Goal: Task Accomplishment & Management: Manage account settings

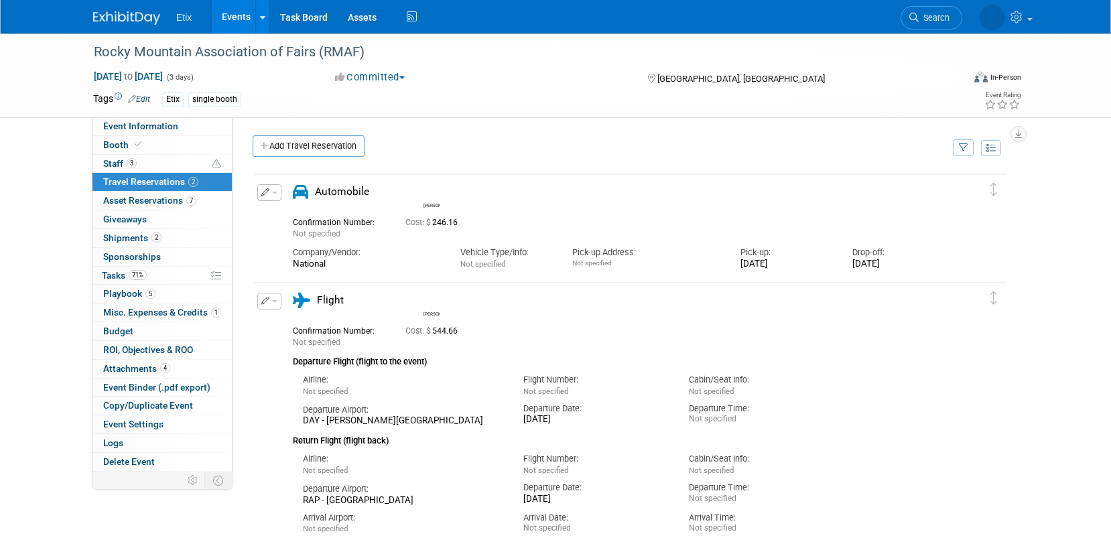
click at [234, 23] on link "Events" at bounding box center [236, 17] width 49 height 34
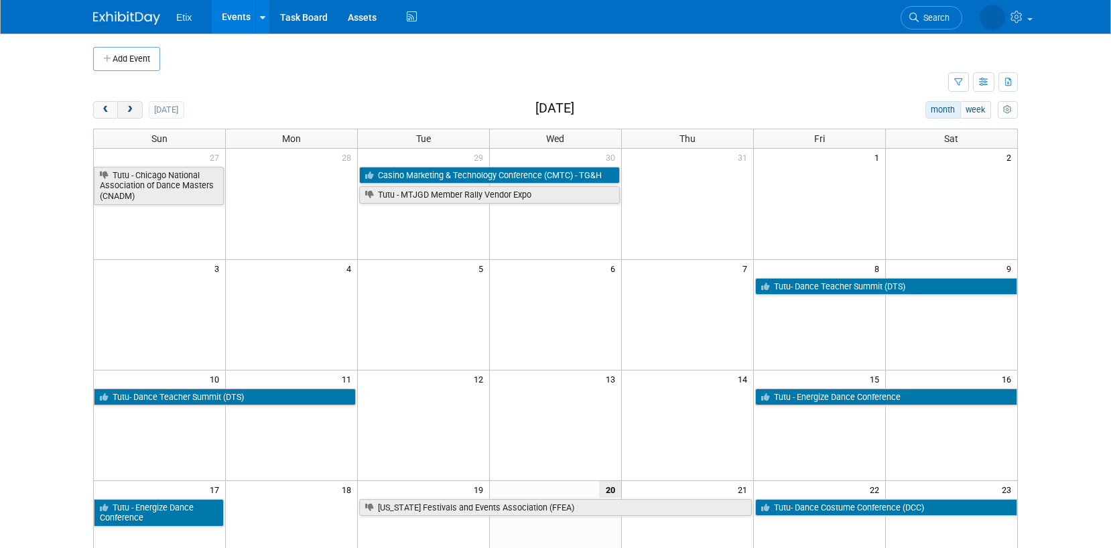
click at [129, 110] on span "next" at bounding box center [130, 110] width 10 height 9
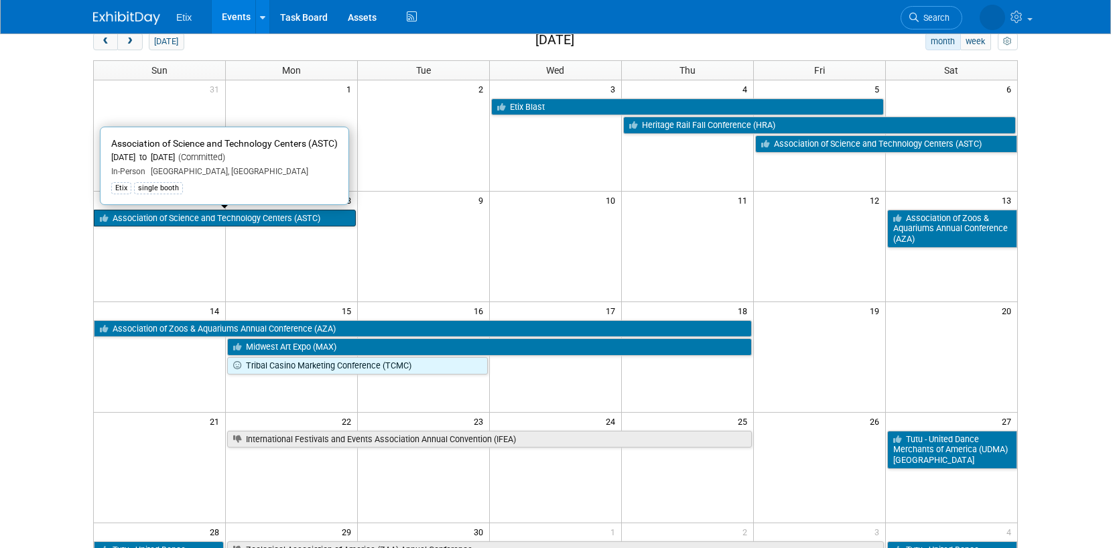
scroll to position [70, 0]
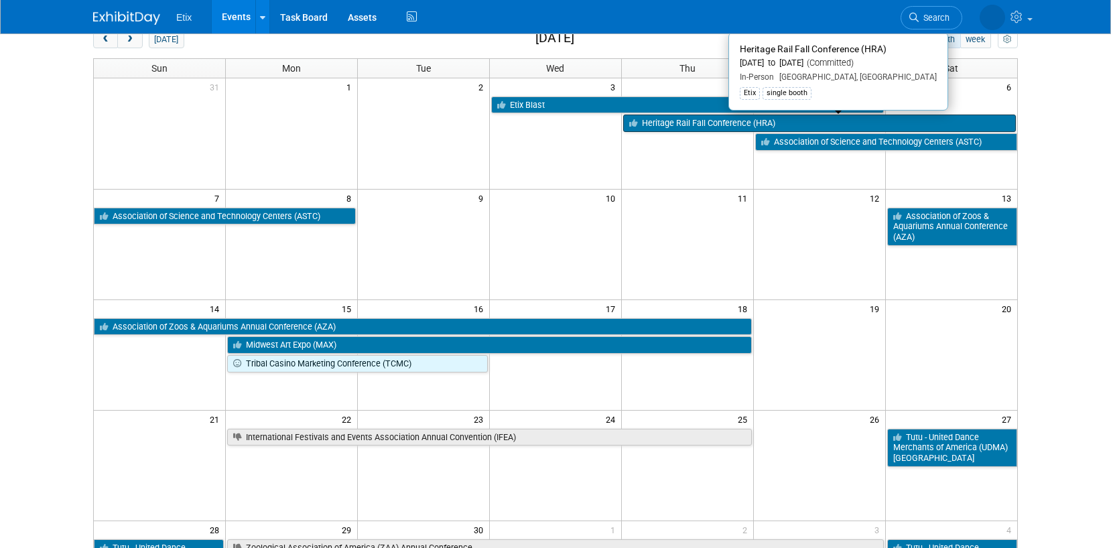
click at [689, 122] on link "Heritage Rail Fall Conference (HRA)" at bounding box center [819, 123] width 393 height 17
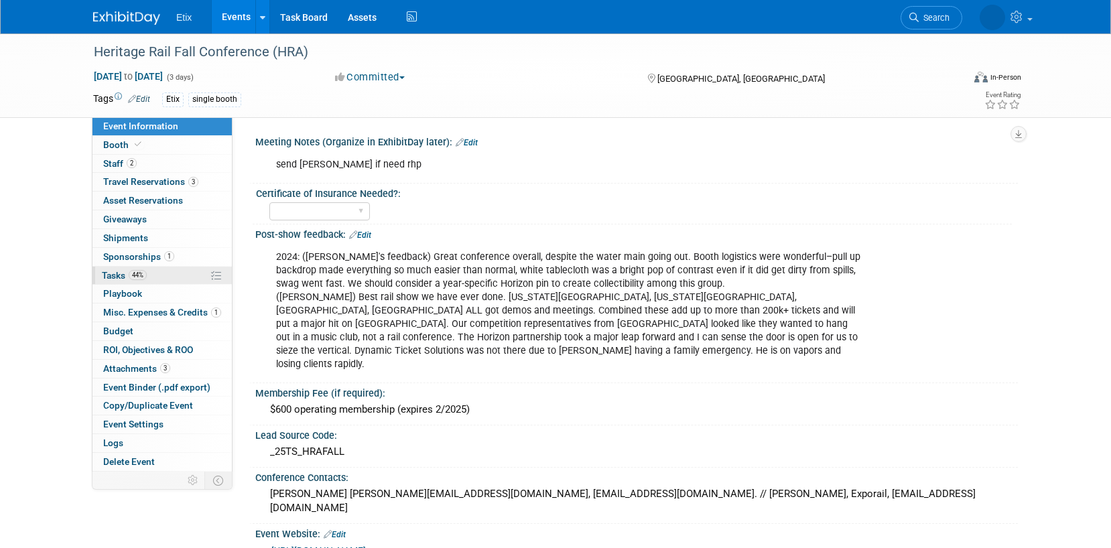
click at [147, 274] on link "44% Tasks 44%" at bounding box center [161, 276] width 139 height 18
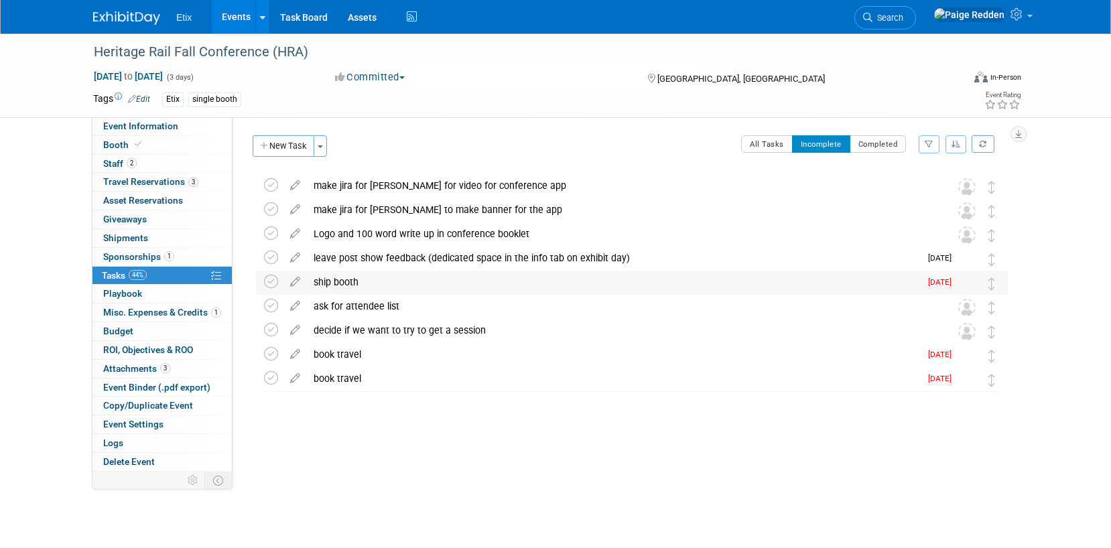
click at [347, 279] on div "ship booth" at bounding box center [613, 282] width 613 height 23
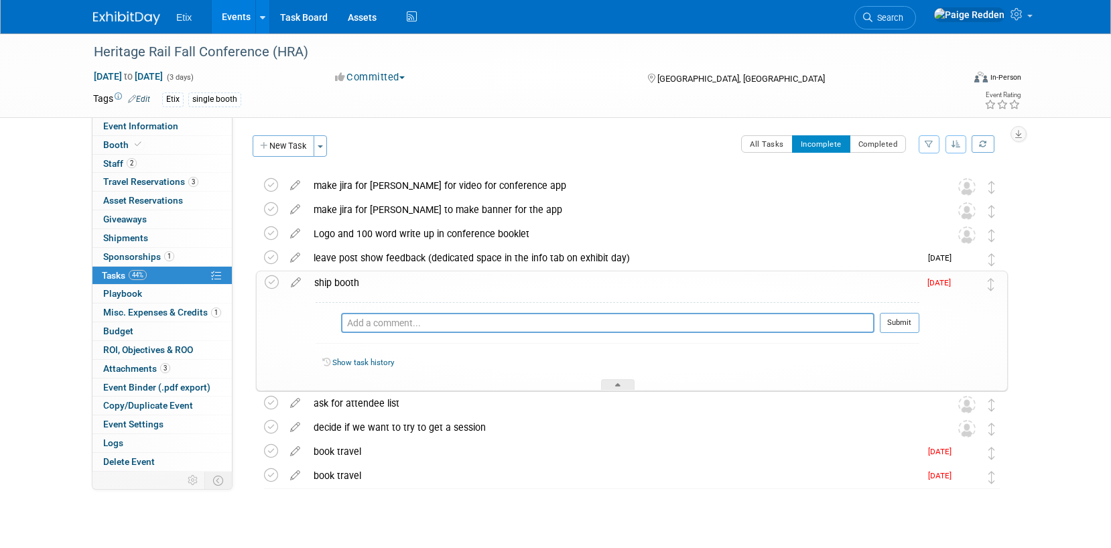
click at [407, 284] on div "ship booth" at bounding box center [614, 282] width 612 height 23
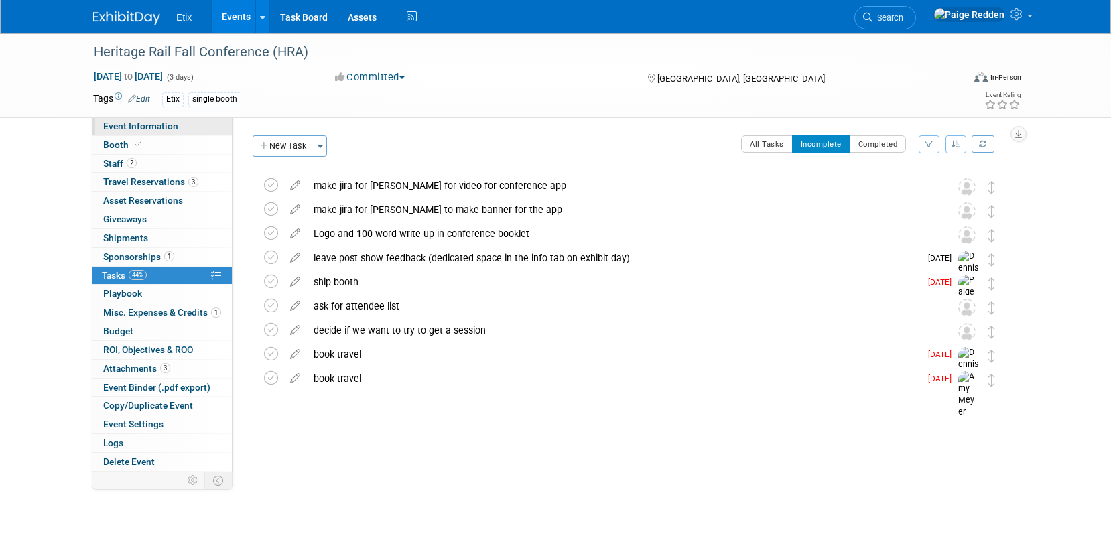
click at [177, 125] on link "Event Information" at bounding box center [161, 126] width 139 height 18
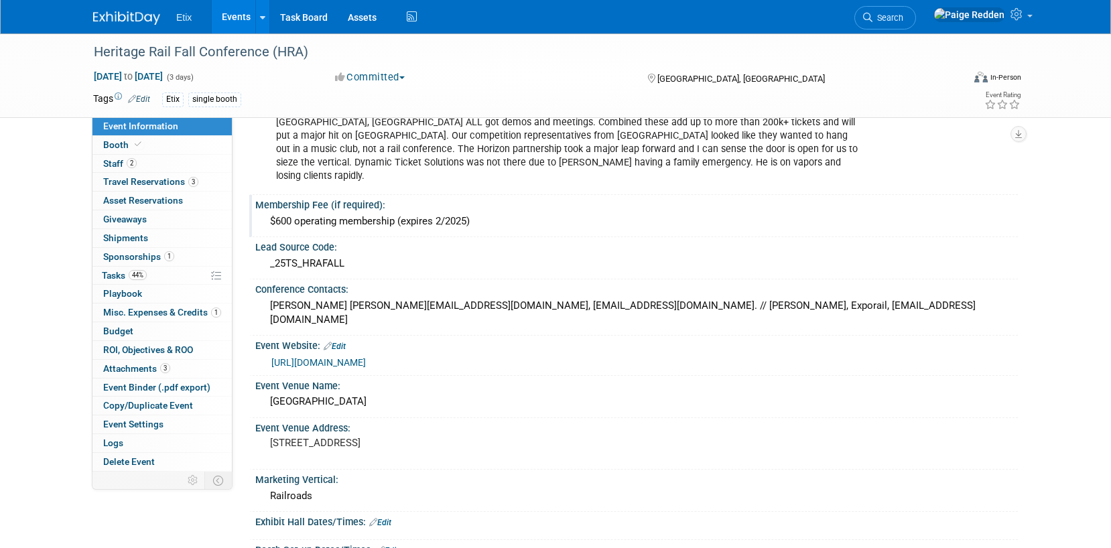
scroll to position [192, 0]
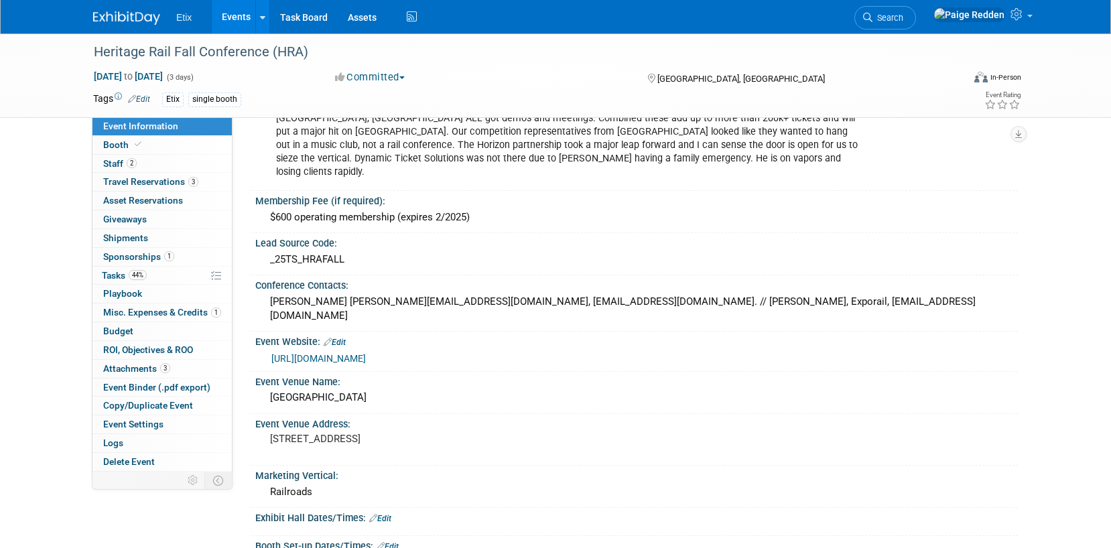
click at [325, 353] on link "[URL][DOMAIN_NAME]" at bounding box center [318, 358] width 94 height 11
click at [317, 353] on link "[URL][DOMAIN_NAME]" at bounding box center [318, 358] width 94 height 11
click at [130, 243] on link "0 Shipments 0" at bounding box center [161, 238] width 139 height 18
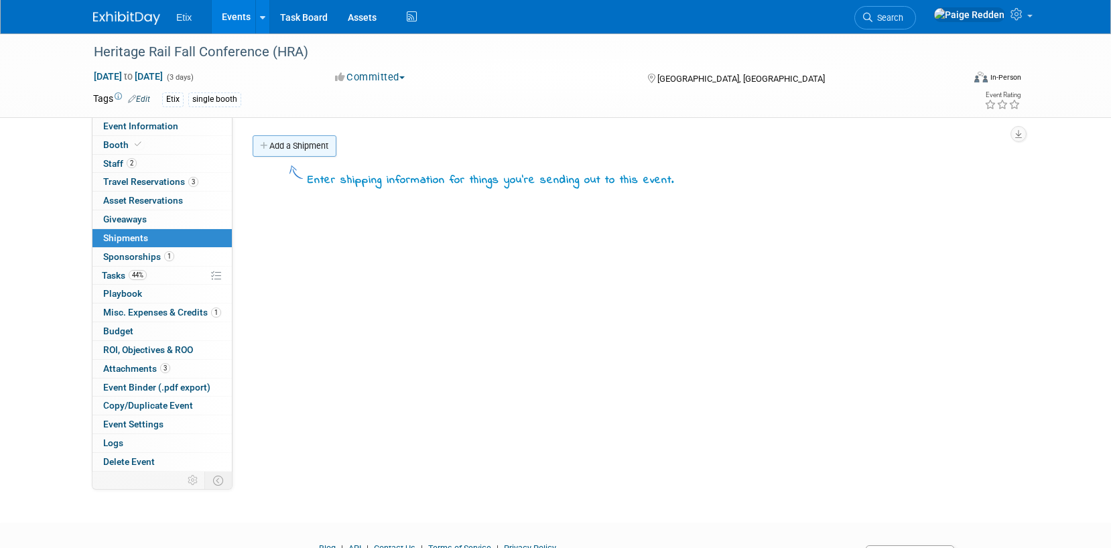
click at [288, 151] on link "Add a Shipment" at bounding box center [295, 145] width 84 height 21
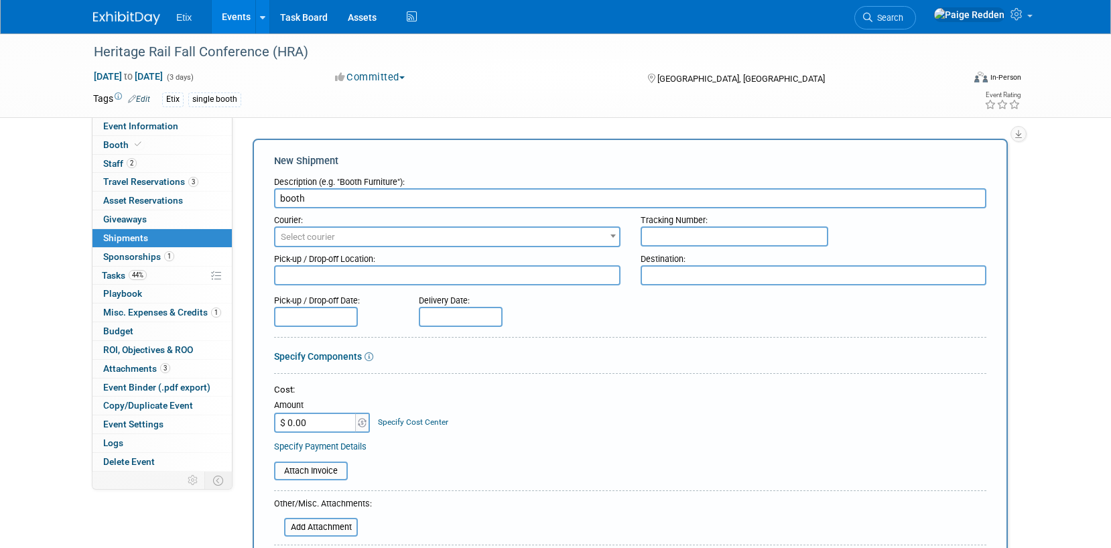
type input "booth"
click at [315, 236] on span "Select courier" at bounding box center [308, 237] width 54 height 10
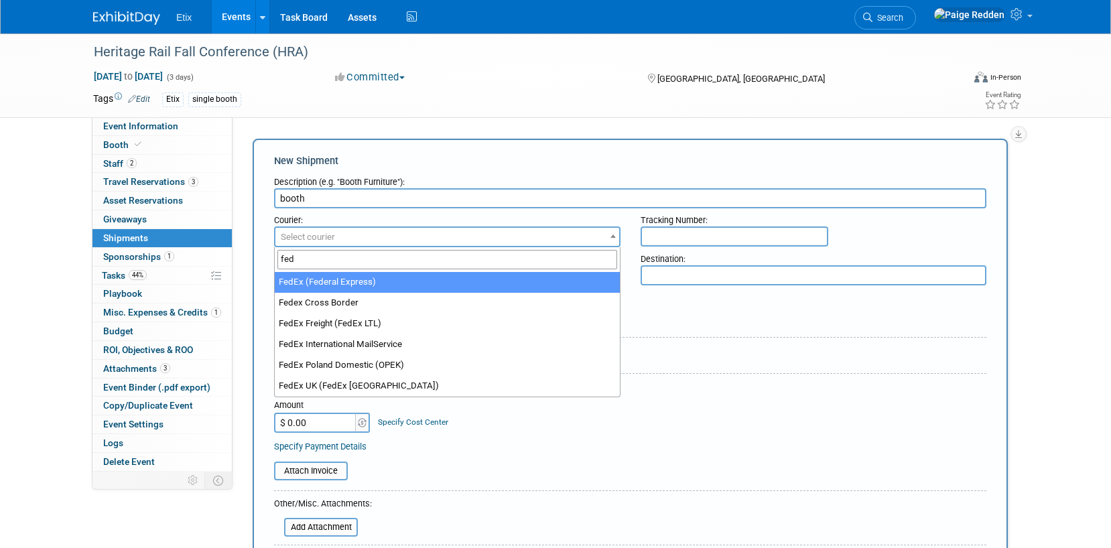
type input "fed"
select select "206"
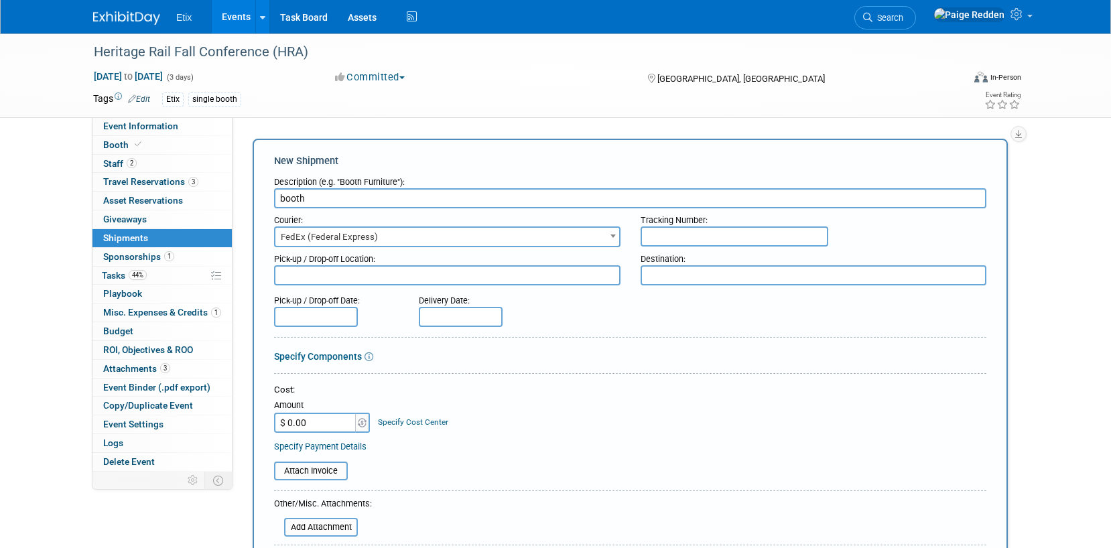
click at [661, 231] on input "text" at bounding box center [735, 237] width 188 height 20
type input "7"
type input "432277193919"
click at [320, 416] on input "$ 0.00" at bounding box center [316, 423] width 84 height 20
type input "$ 509.74"
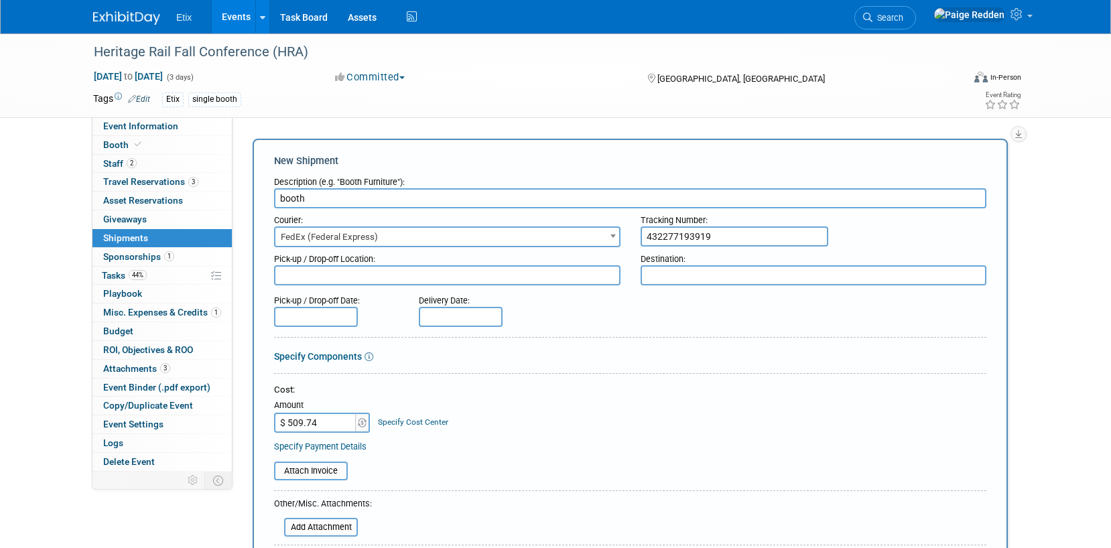
click at [458, 439] on div "Cost: Amount $ 509.74 Specify Cost Center Cost Center -- Not Specified --" at bounding box center [630, 418] width 712 height 68
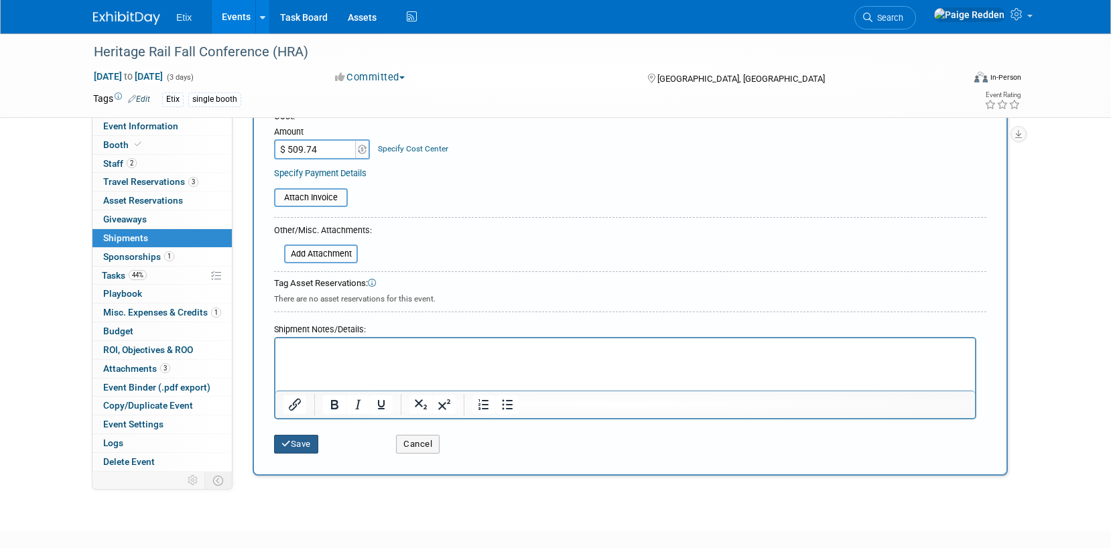
click at [312, 437] on button "Save" at bounding box center [296, 444] width 44 height 19
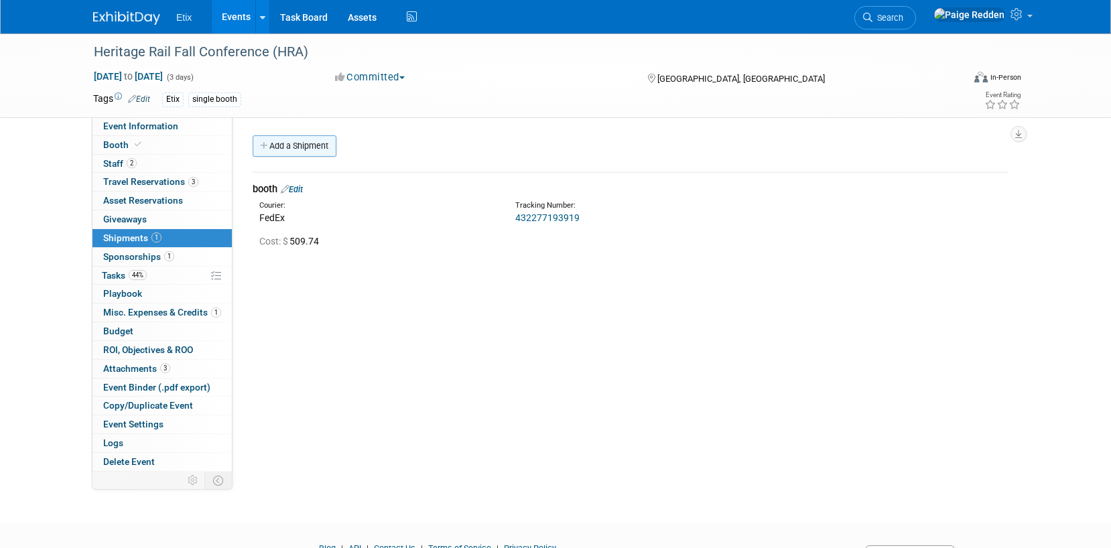
click at [279, 149] on link "Add a Shipment" at bounding box center [295, 145] width 84 height 21
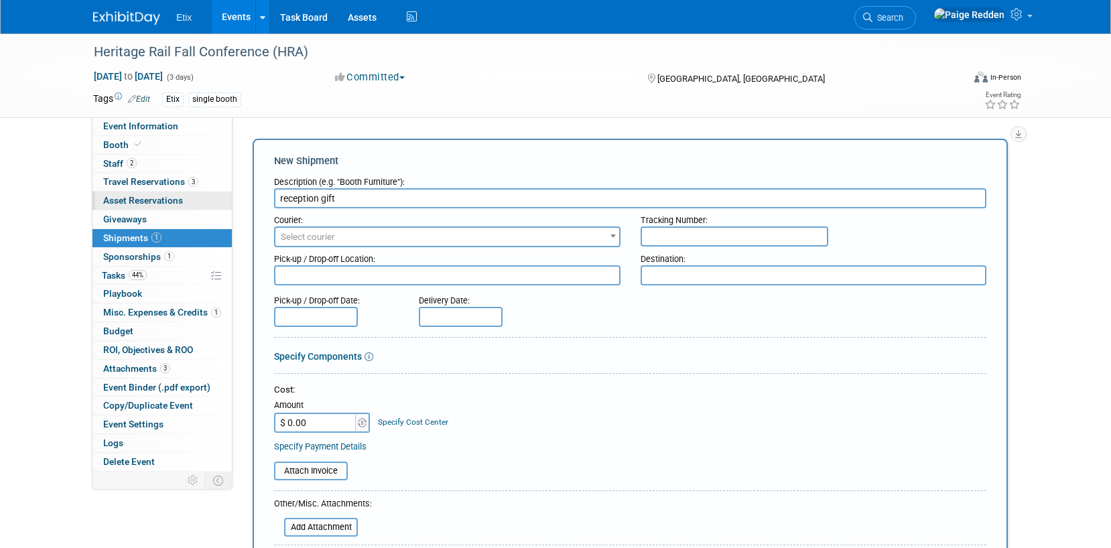
drag, startPoint x: 351, startPoint y: 200, endPoint x: 215, endPoint y: 192, distance: 135.6
click at [214, 192] on div "Event Information Event Info Booth Booth 2 Staff 2 Staff 3 Travel Reservations …" at bounding box center [555, 435] width 945 height 802
type input "reception gift"
click at [310, 239] on span "Select courier" at bounding box center [308, 237] width 54 height 10
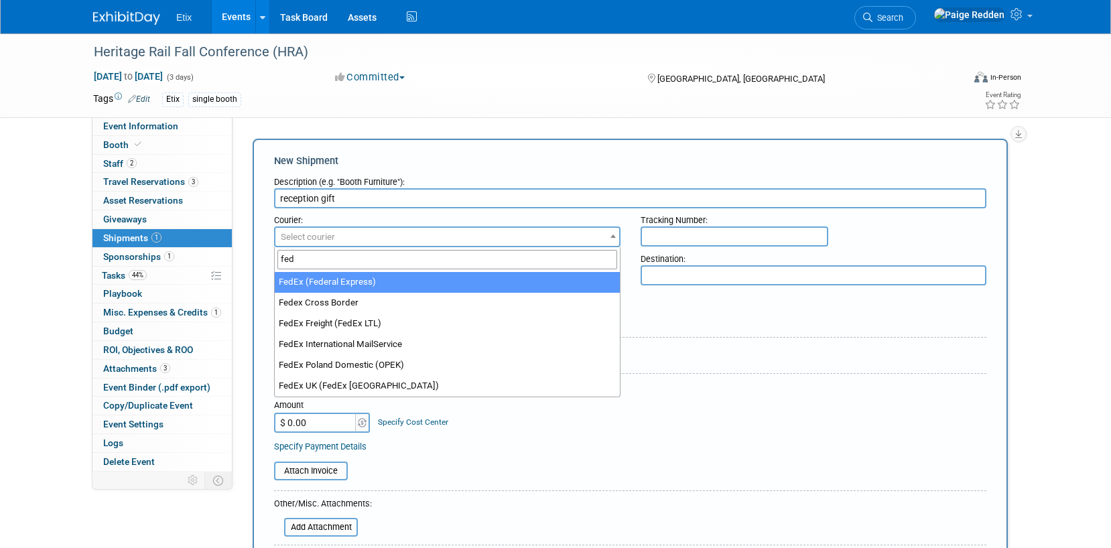
type input "fed"
select select "206"
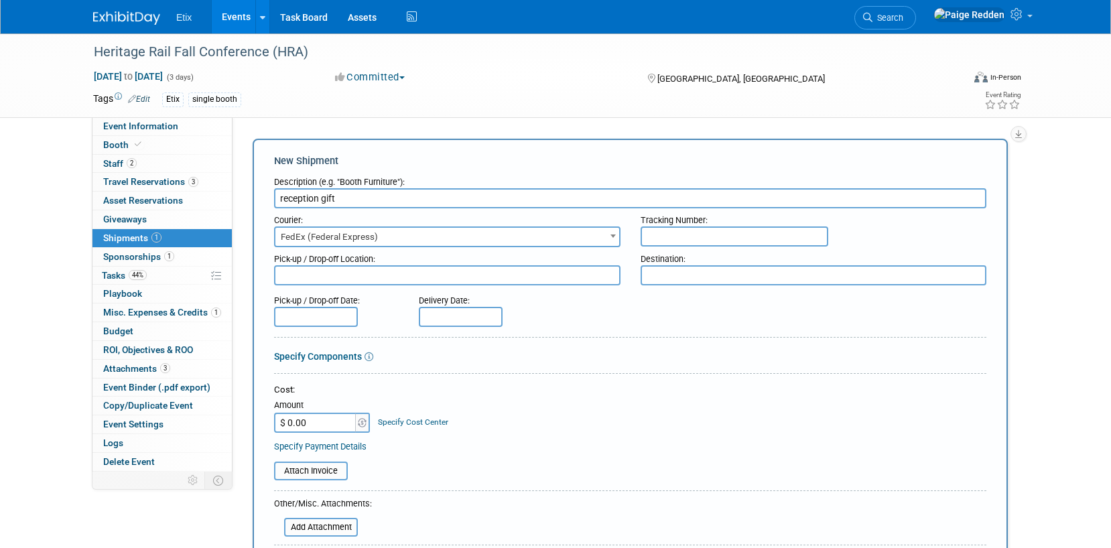
click at [699, 239] on input "text" at bounding box center [735, 237] width 188 height 20
type input "432277193920"
click at [336, 425] on input "$ 0.00" at bounding box center [316, 423] width 84 height 20
type input "$ 181.93"
click at [440, 479] on table "Attach Invoice" at bounding box center [630, 471] width 712 height 19
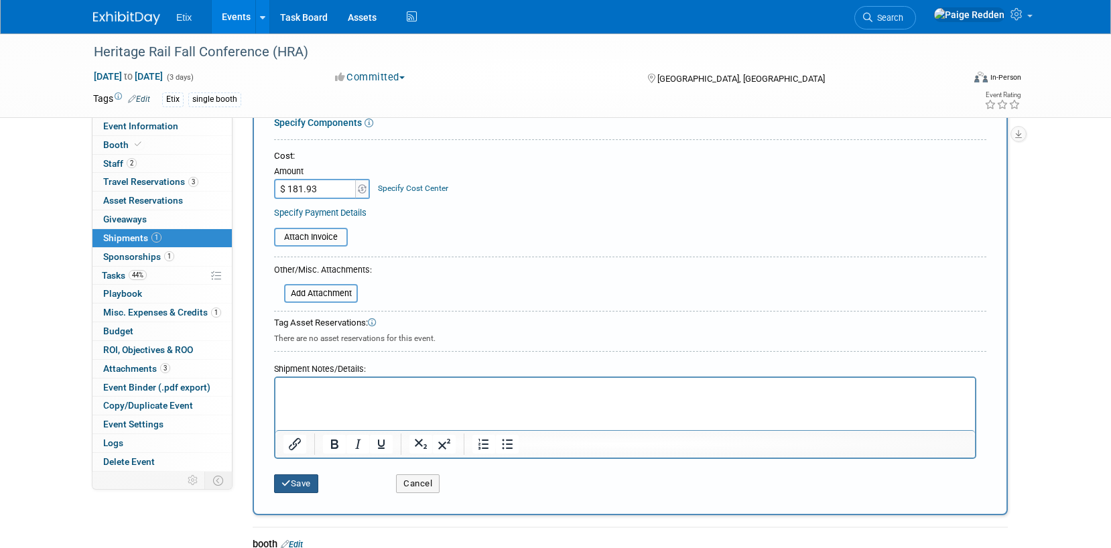
click at [304, 480] on button "Save" at bounding box center [296, 483] width 44 height 19
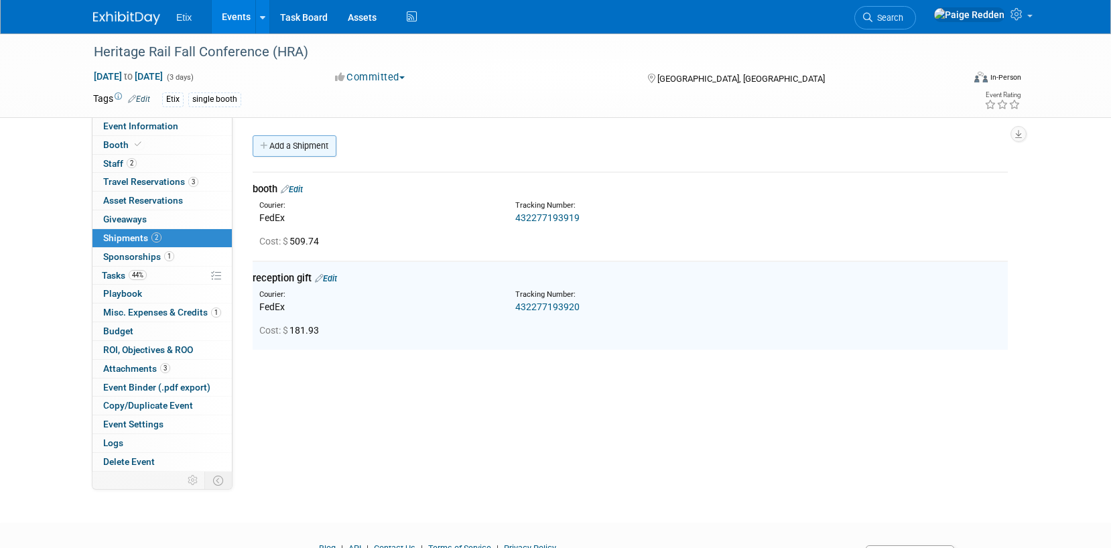
click at [278, 151] on link "Add a Shipment" at bounding box center [295, 145] width 84 height 21
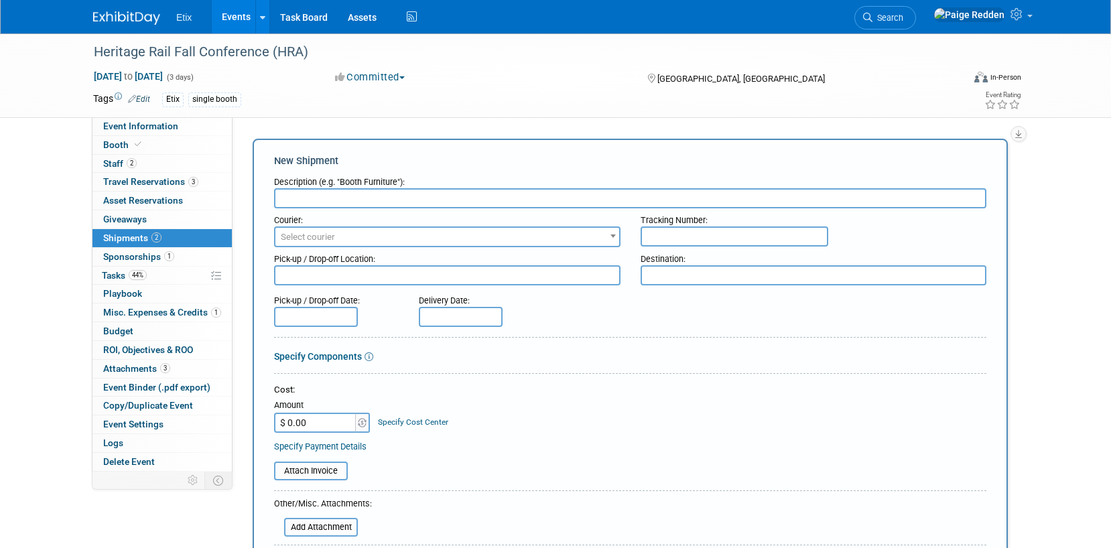
paste input "reception gift"
type input "reception gift"
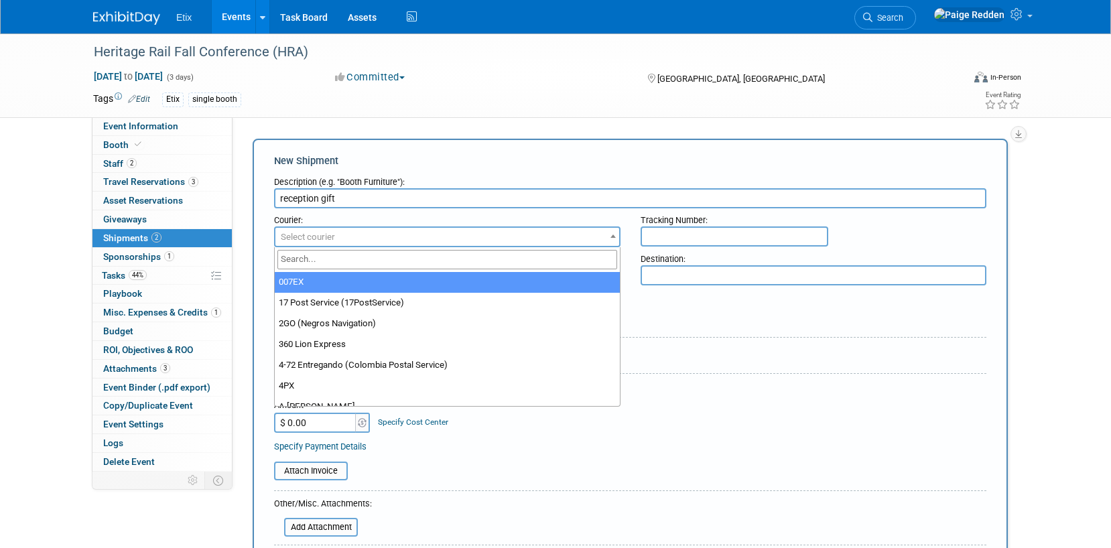
click at [296, 242] on span "Select courier" at bounding box center [447, 237] width 344 height 19
type input "fed"
select select "206"
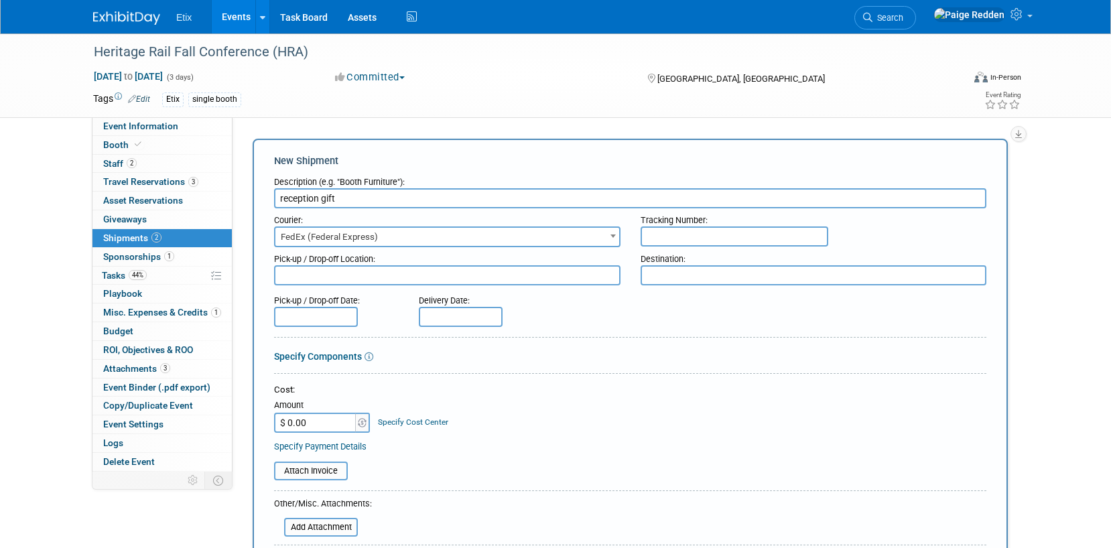
click at [703, 237] on input "text" at bounding box center [735, 237] width 188 height 20
type input "432277193930"
click at [340, 420] on input "$ 0.00" at bounding box center [316, 423] width 84 height 20
type input "$ 181.93"
click at [517, 477] on table "Attach Invoice" at bounding box center [630, 471] width 712 height 19
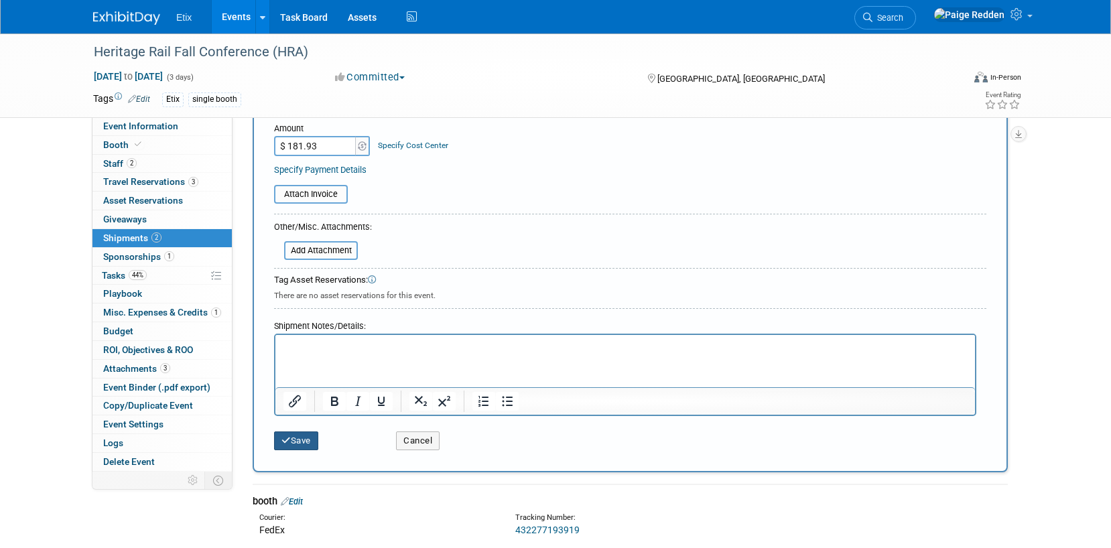
click at [312, 433] on button "Save" at bounding box center [296, 441] width 44 height 19
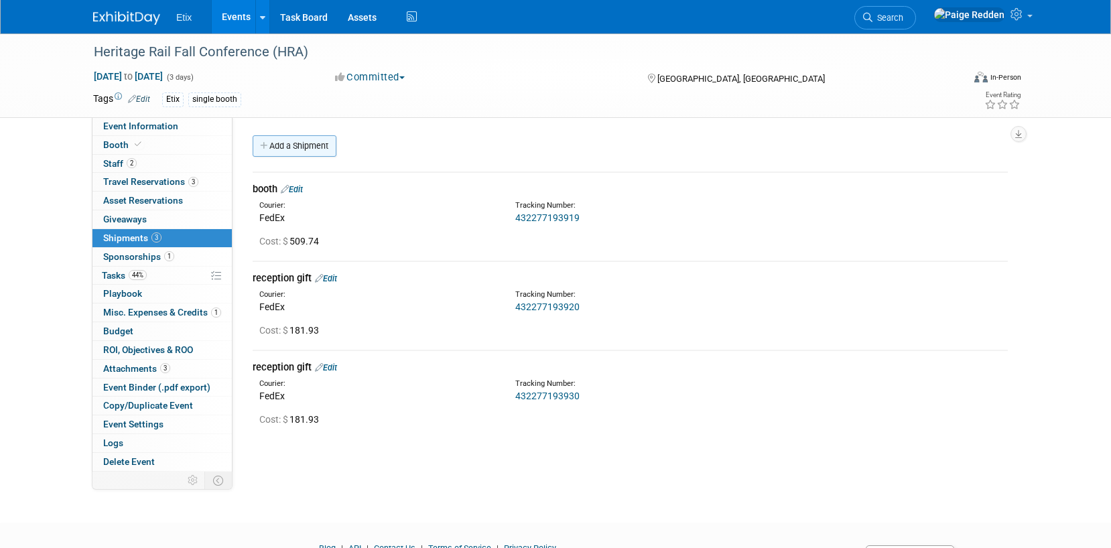
click at [285, 152] on link "Add a Shipment" at bounding box center [295, 145] width 84 height 21
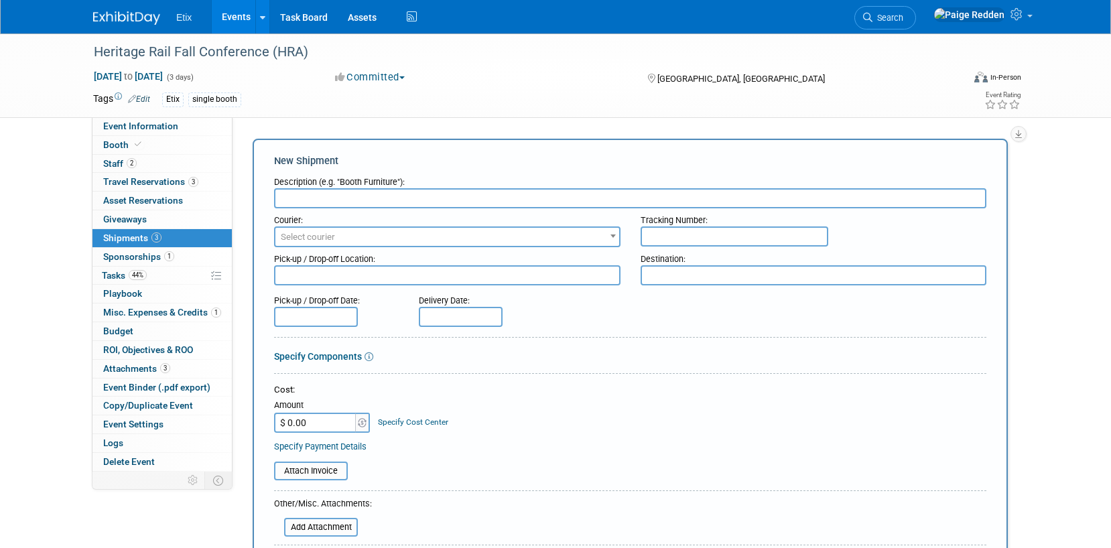
paste input "reception gift"
type input "reception gift"
click at [318, 235] on span "Select courier" at bounding box center [308, 237] width 54 height 10
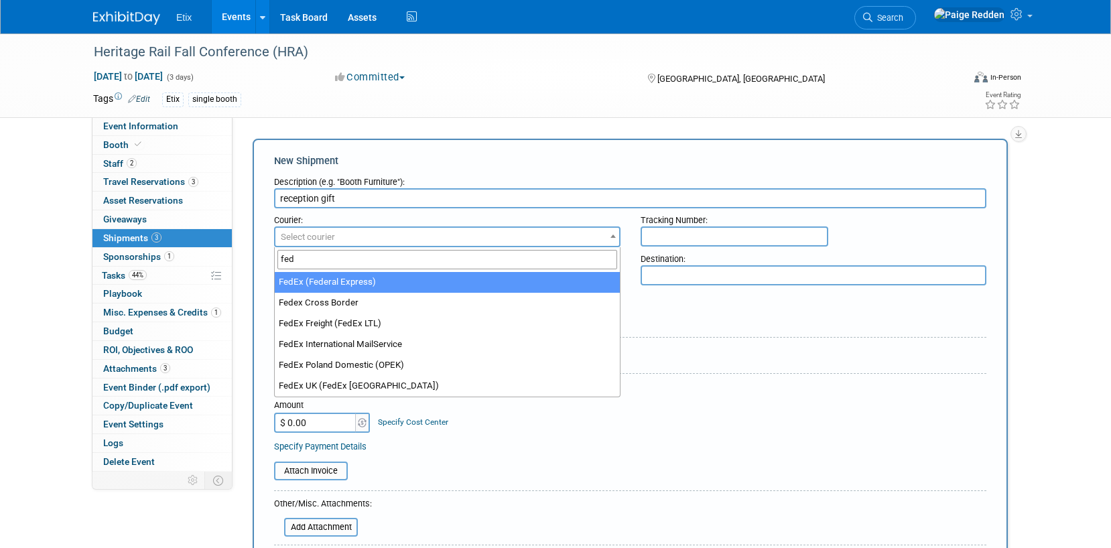
type input "fed"
select select "206"
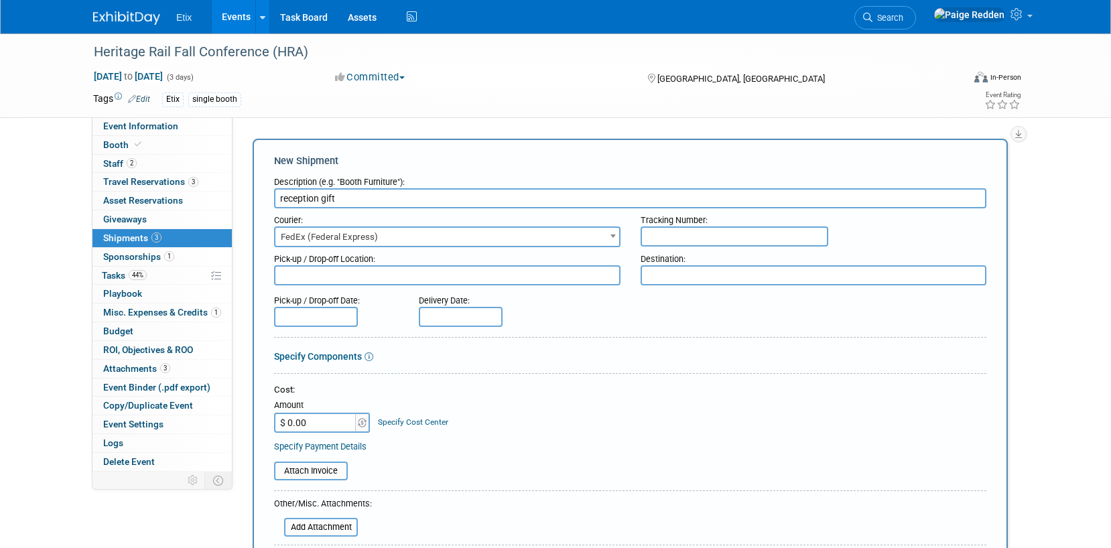
click at [688, 247] on div "Courier: 007EX 17 Post Service (17PostService) 2GO (Negros Navigation) 360 Lion…" at bounding box center [630, 227] width 733 height 39
click at [677, 233] on input "text" at bounding box center [735, 237] width 188 height 20
type input "432277193941"
click at [314, 425] on input "$ 0.00" at bounding box center [316, 423] width 84 height 20
type input "$ 181.93"
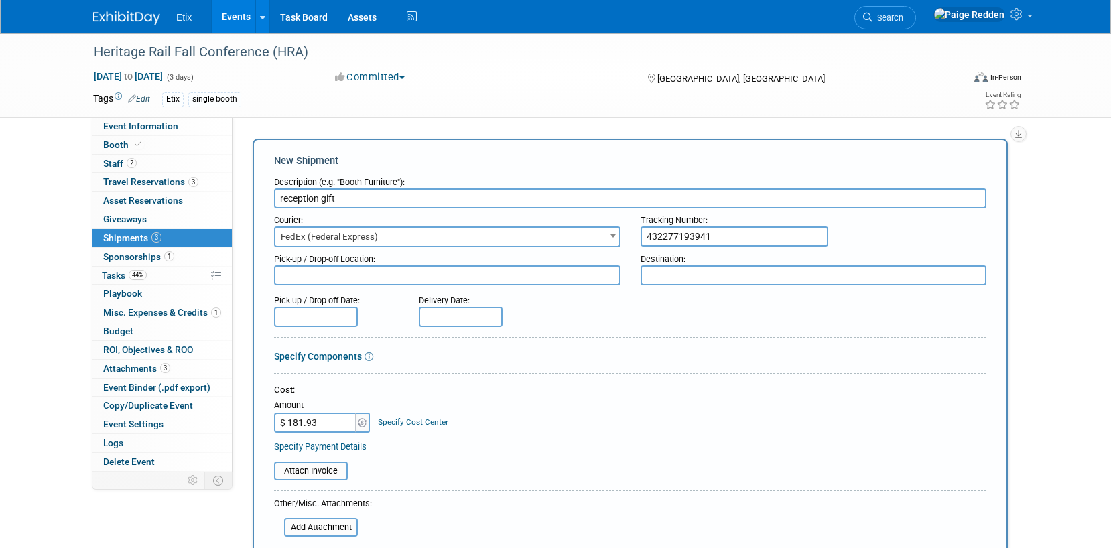
click at [456, 384] on div "Cost:" at bounding box center [630, 390] width 712 height 13
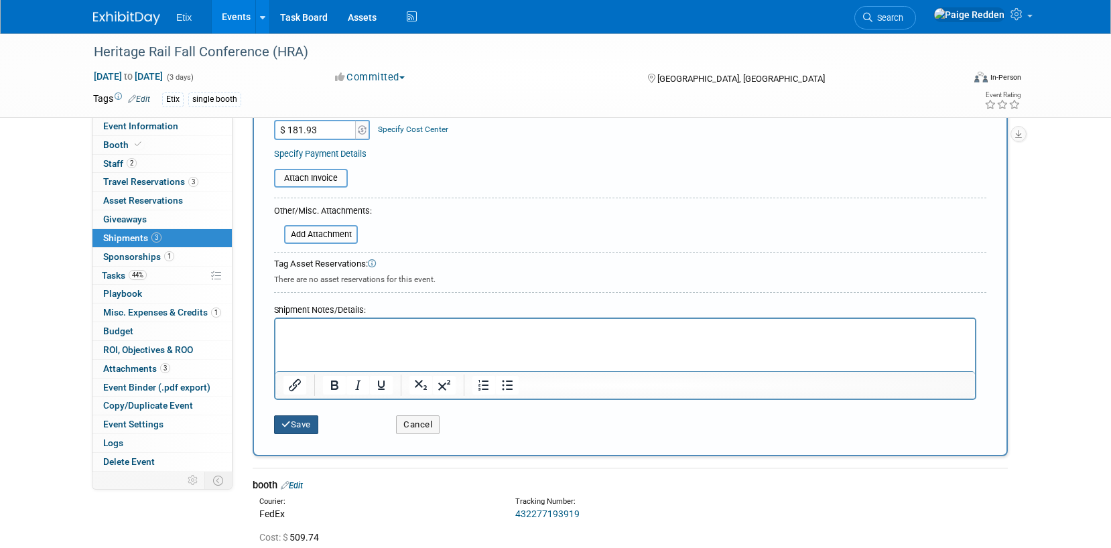
click at [290, 423] on icon "submit" at bounding box center [285, 424] width 9 height 9
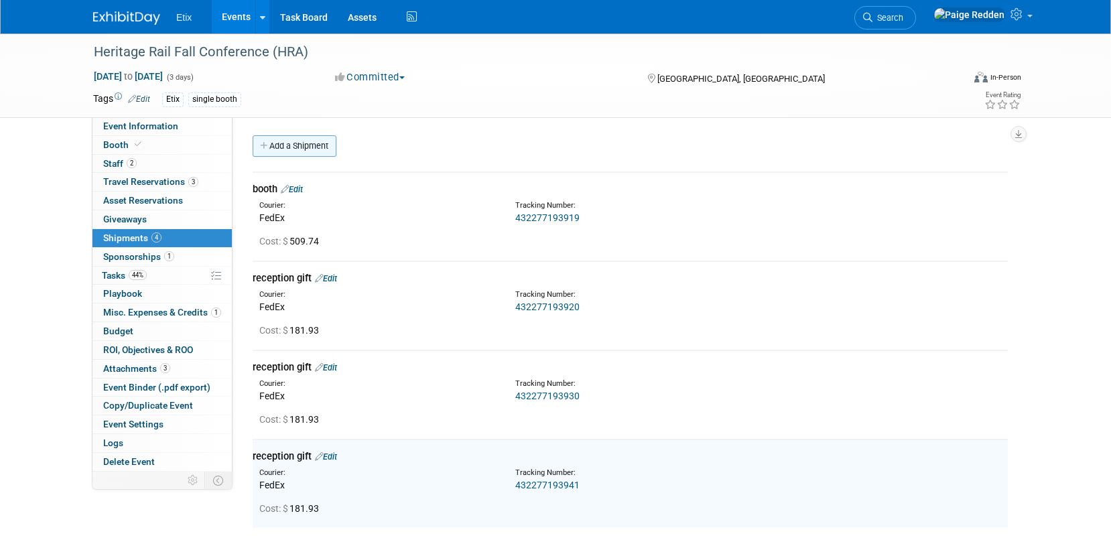
click at [282, 146] on link "Add a Shipment" at bounding box center [295, 145] width 84 height 21
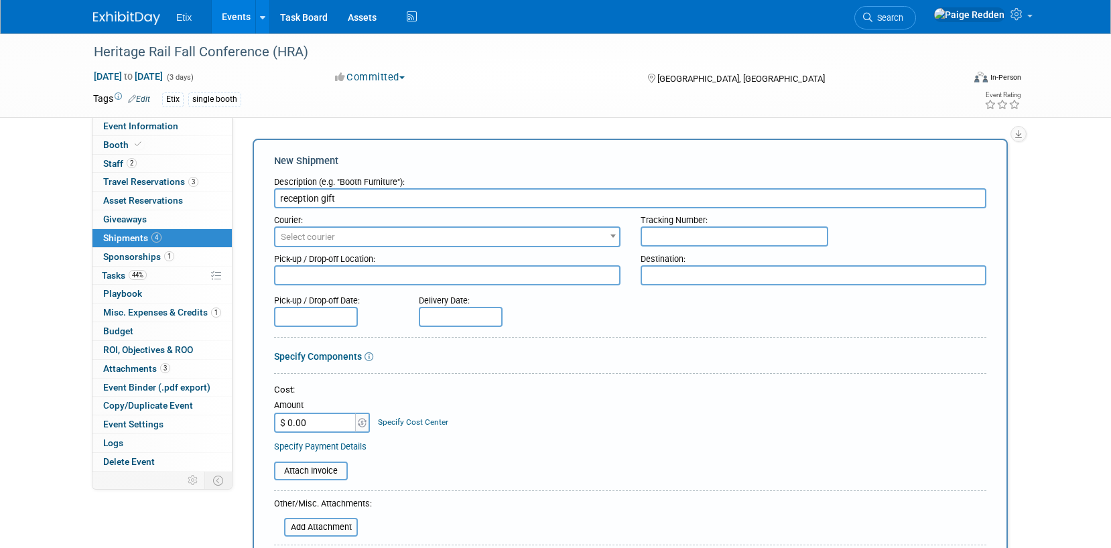
type input "reception gift"
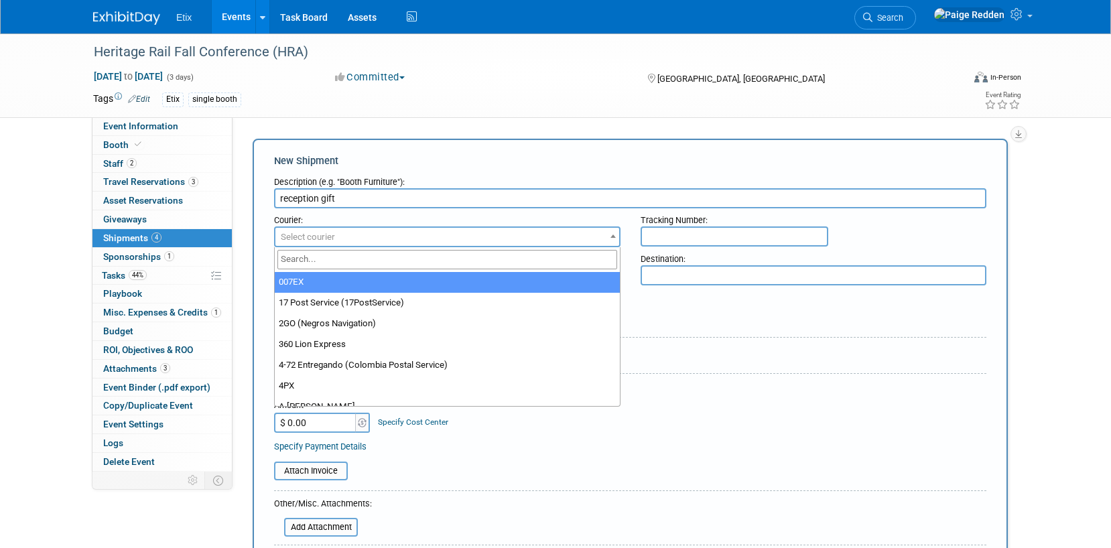
click at [299, 228] on span "Select courier" at bounding box center [447, 237] width 344 height 19
type input "fed"
select select "206"
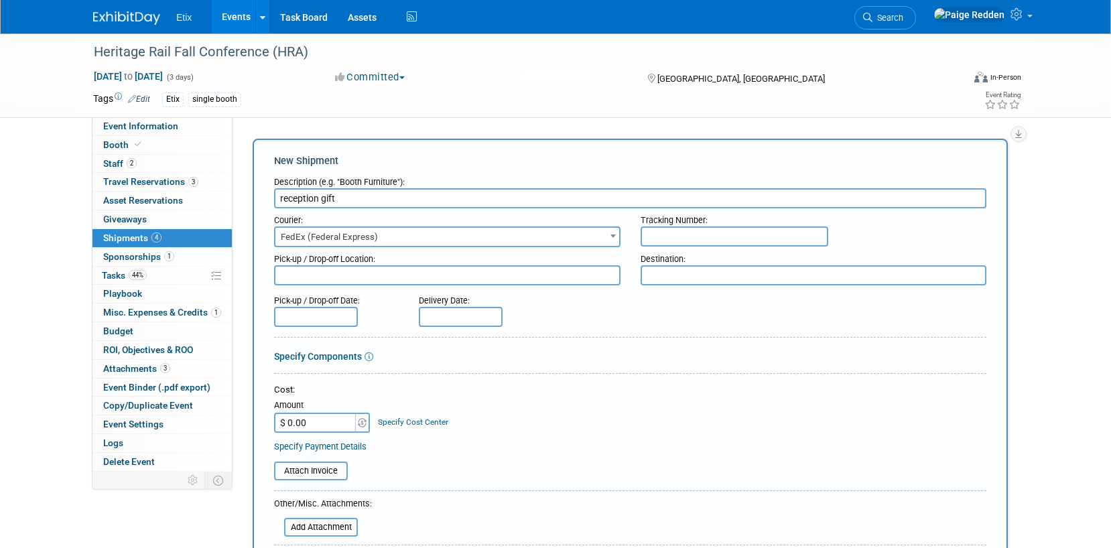
click at [662, 235] on input "text" at bounding box center [735, 237] width 188 height 20
type input "432277193952"
click at [319, 426] on input "$ 0.00" at bounding box center [316, 423] width 84 height 20
type input "$ 181.93"
click at [427, 456] on div "Attach Invoice" at bounding box center [630, 466] width 712 height 28
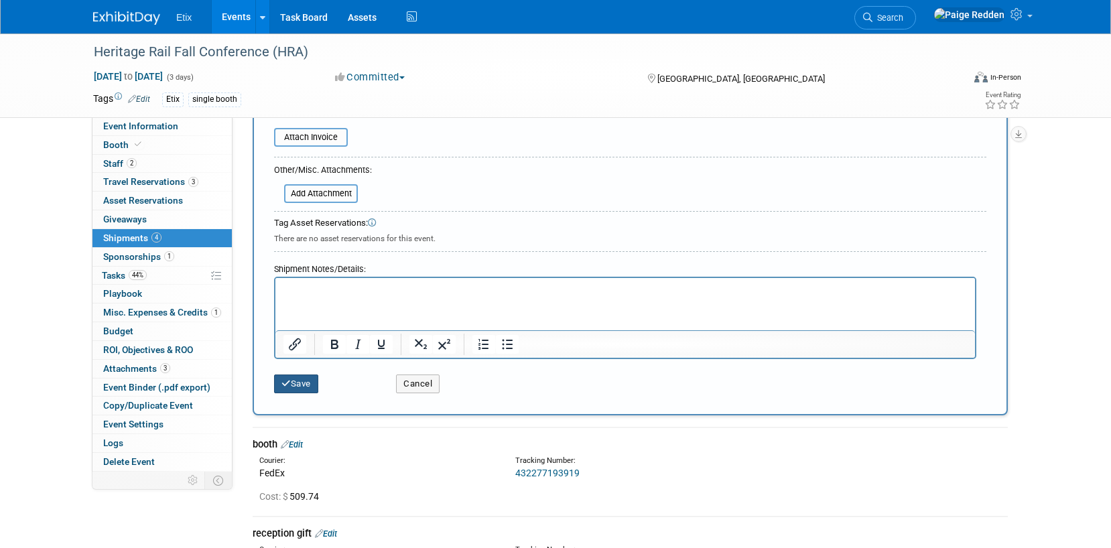
click at [285, 377] on button "Save" at bounding box center [296, 384] width 44 height 19
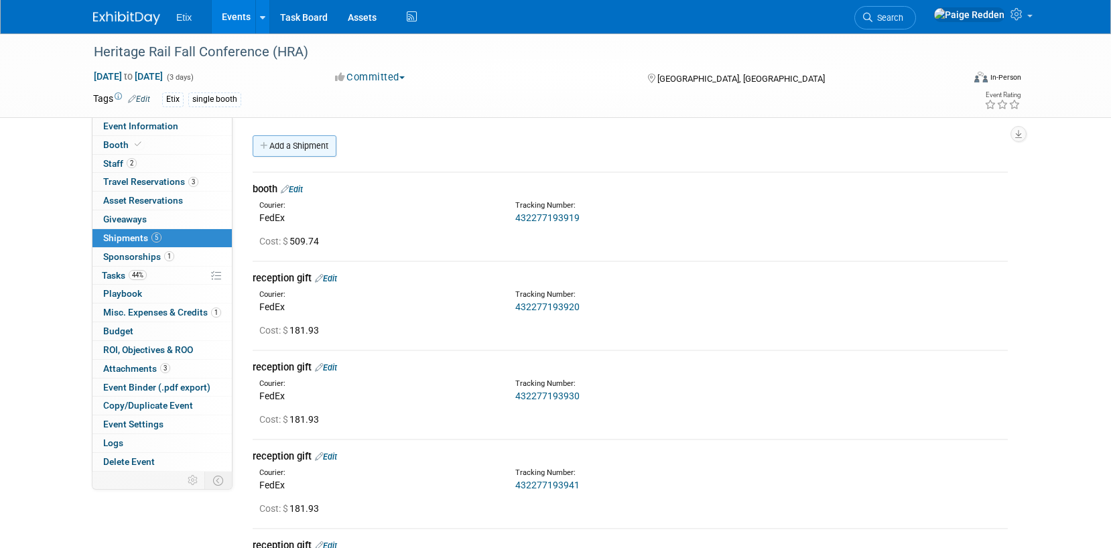
click at [284, 154] on link "Add a Shipment" at bounding box center [295, 145] width 84 height 21
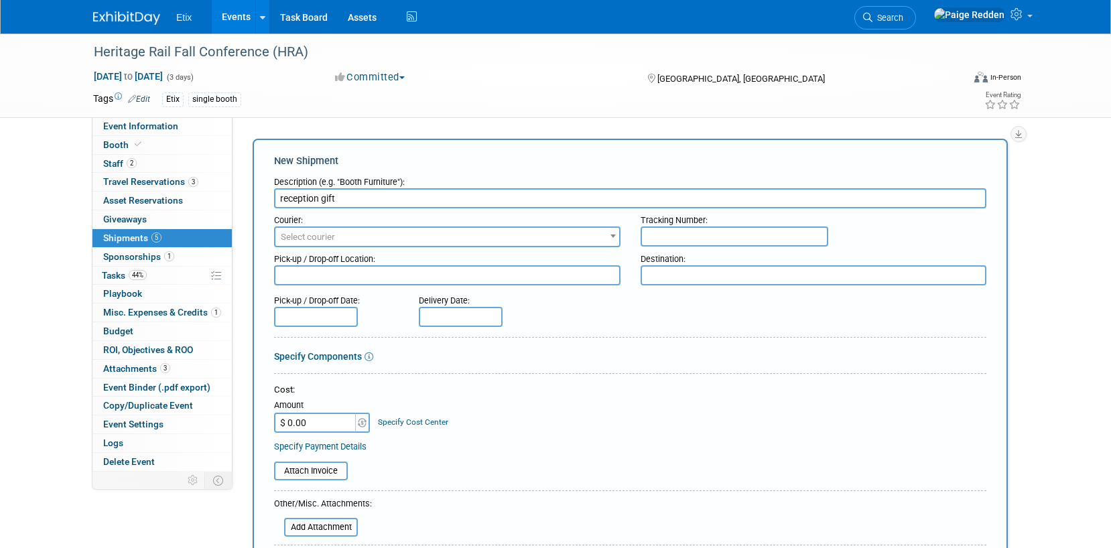
type input "reception gift"
click at [314, 229] on span "Select courier" at bounding box center [447, 237] width 344 height 19
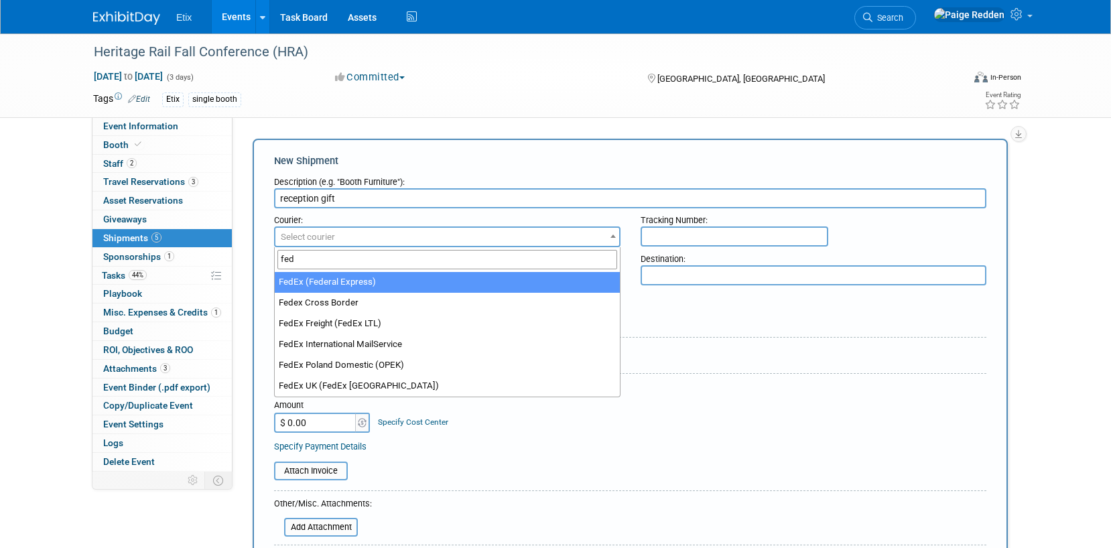
type input "fed"
select select "206"
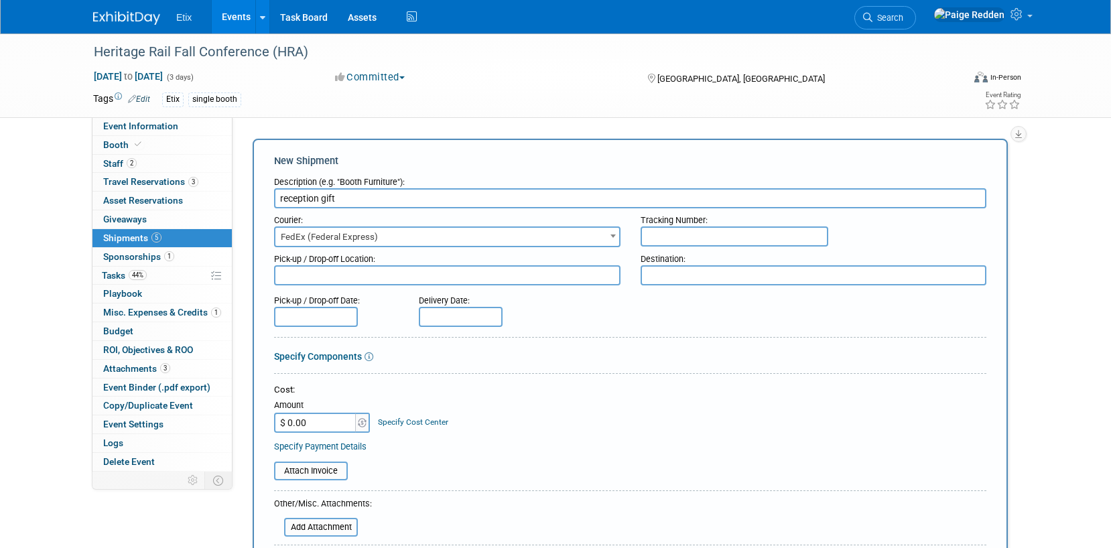
click at [669, 239] on input "text" at bounding box center [735, 237] width 188 height 20
type input "432277193963"
click at [316, 420] on input "$ 0.00" at bounding box center [316, 423] width 84 height 20
type input "$ 181.93"
click at [392, 455] on div "Attach Invoice" at bounding box center [630, 466] width 712 height 28
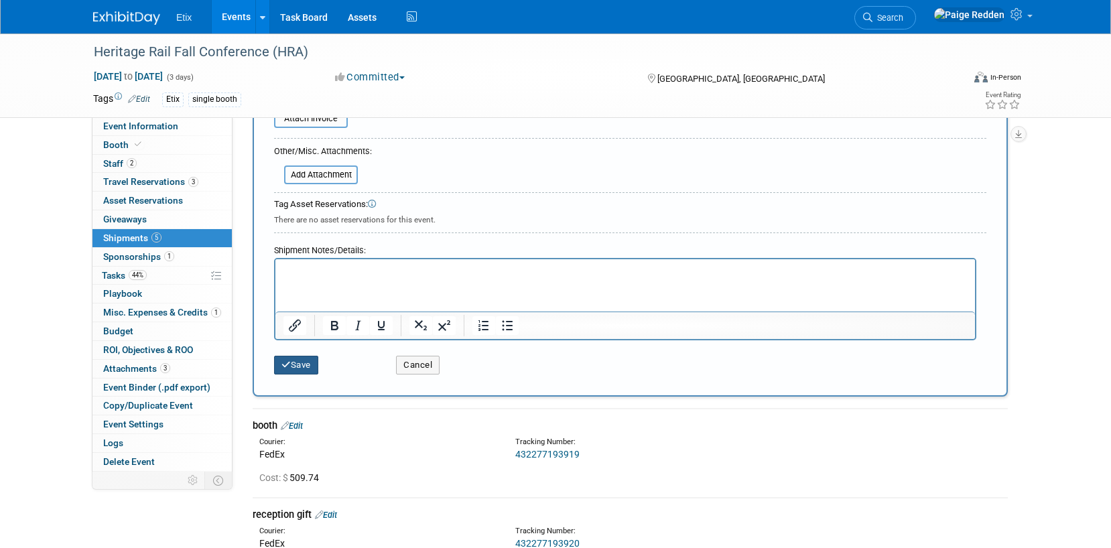
click at [303, 359] on button "Save" at bounding box center [296, 365] width 44 height 19
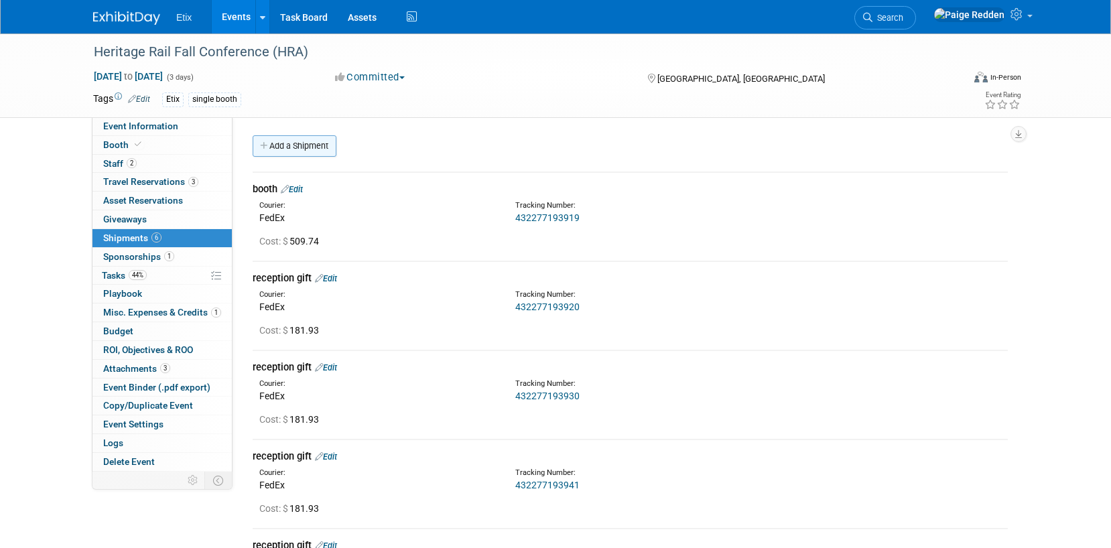
click at [274, 155] on link "Add a Shipment" at bounding box center [295, 145] width 84 height 21
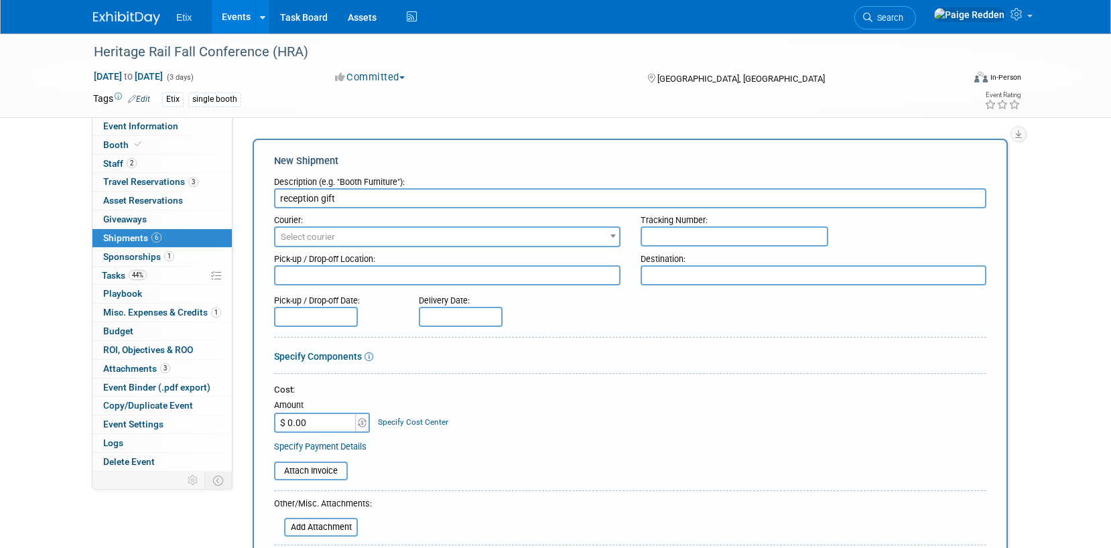
type input "reception gift"
click at [289, 237] on span "Select courier" at bounding box center [308, 237] width 54 height 10
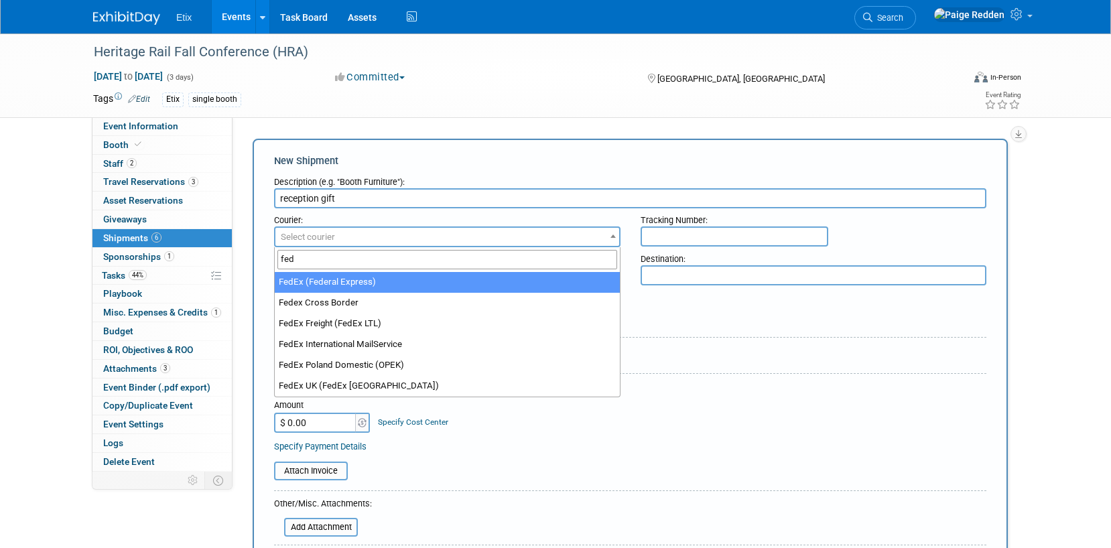
type input "fed"
select select "206"
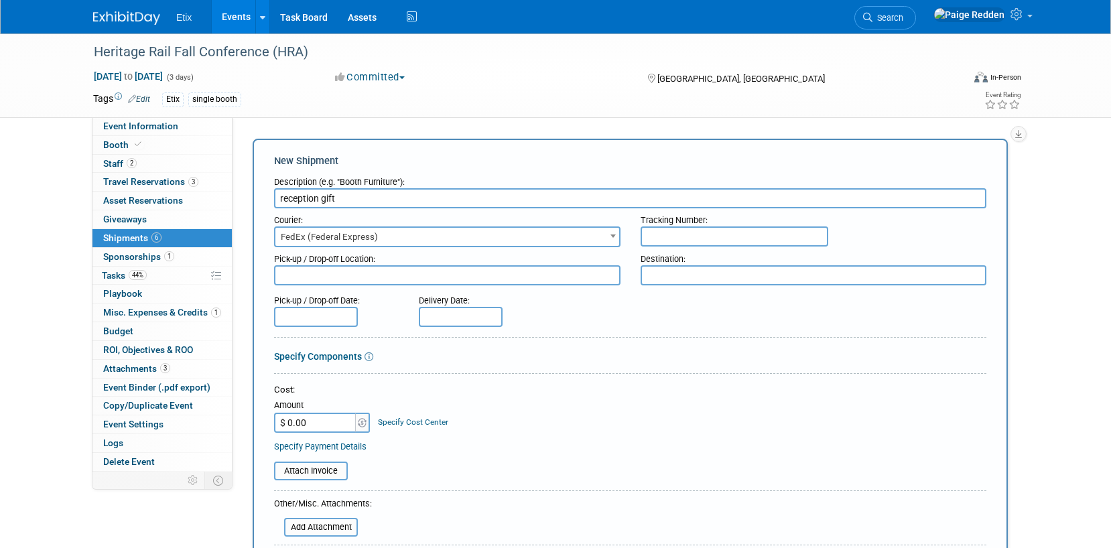
click at [710, 229] on input "text" at bounding box center [735, 237] width 188 height 20
type input "432277193974"
click at [334, 418] on input "$ 0.00" at bounding box center [316, 423] width 84 height 20
type input "$ 181.93"
click at [456, 448] on div "Specify Payment Details" at bounding box center [630, 447] width 712 height 14
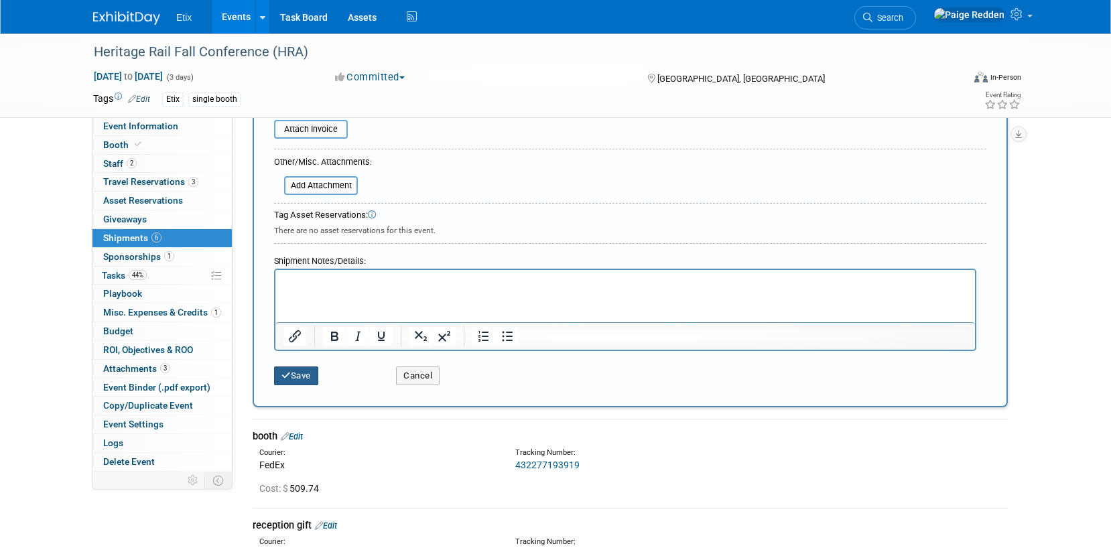
click at [311, 380] on button "Save" at bounding box center [296, 376] width 44 height 19
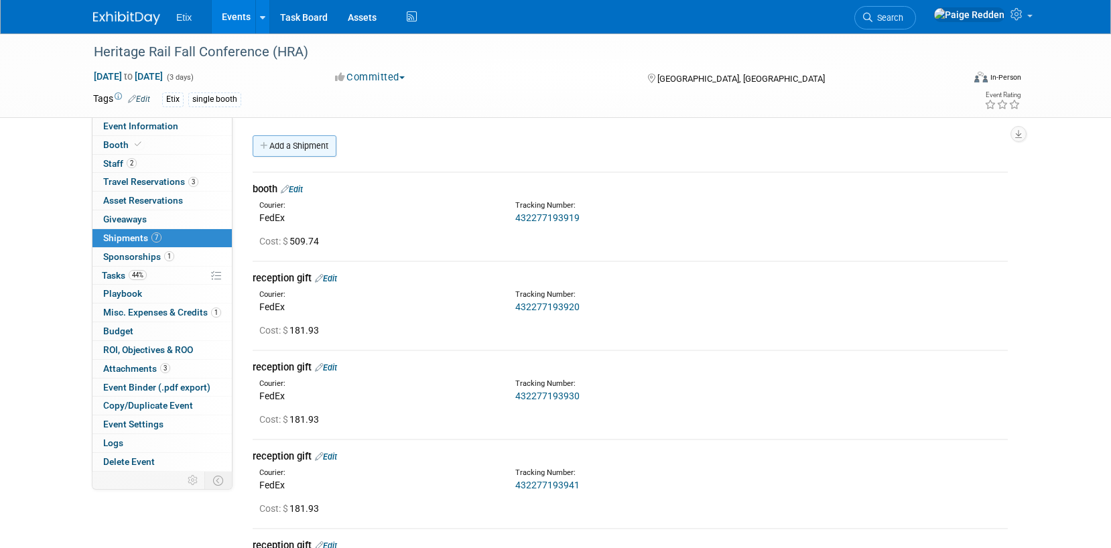
click at [283, 152] on link "Add a Shipment" at bounding box center [295, 145] width 84 height 21
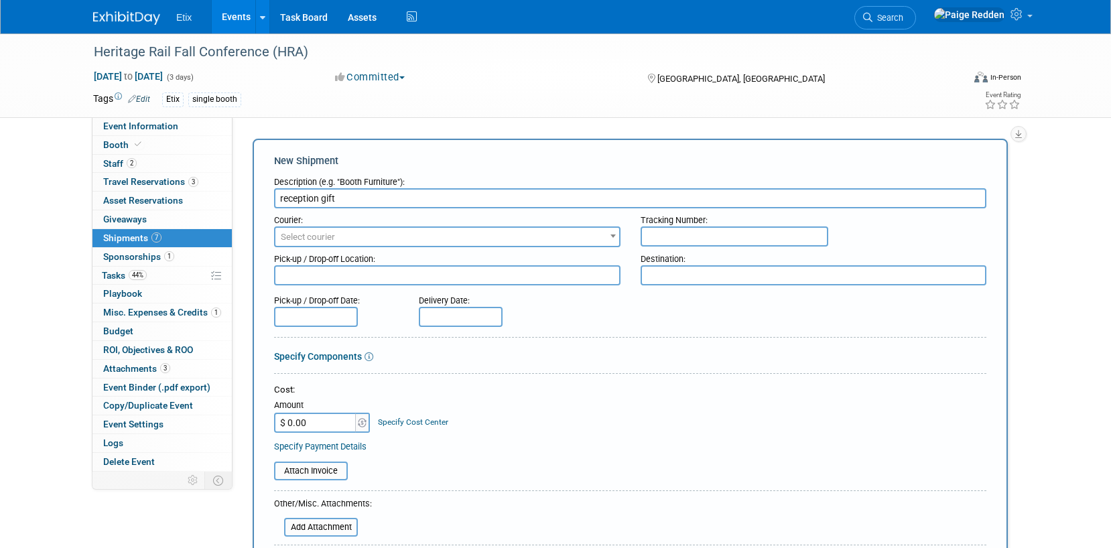
type input "reception gift"
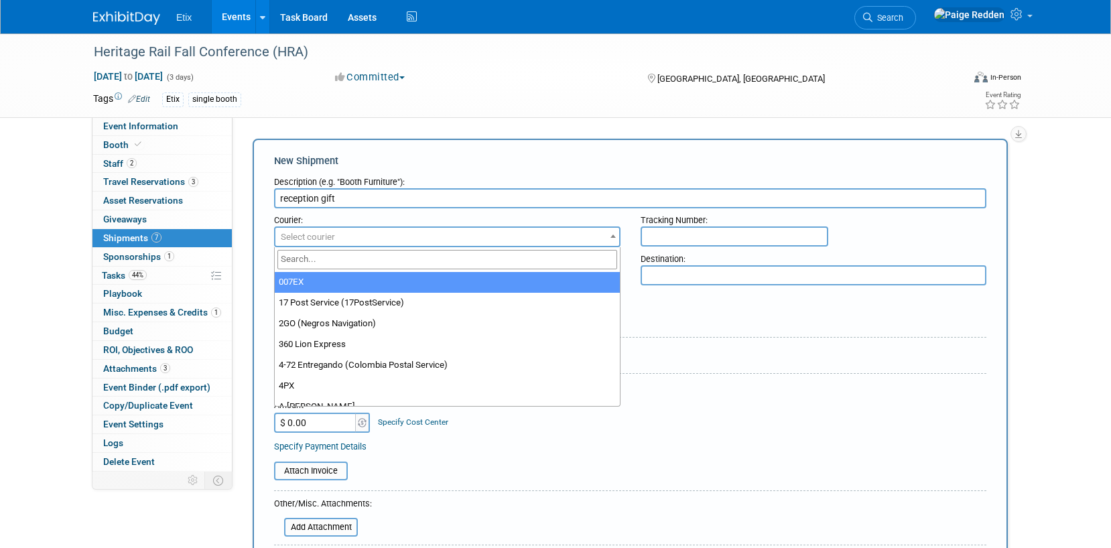
click at [302, 233] on span "Select courier" at bounding box center [308, 237] width 54 height 10
type input "fed"
select select "206"
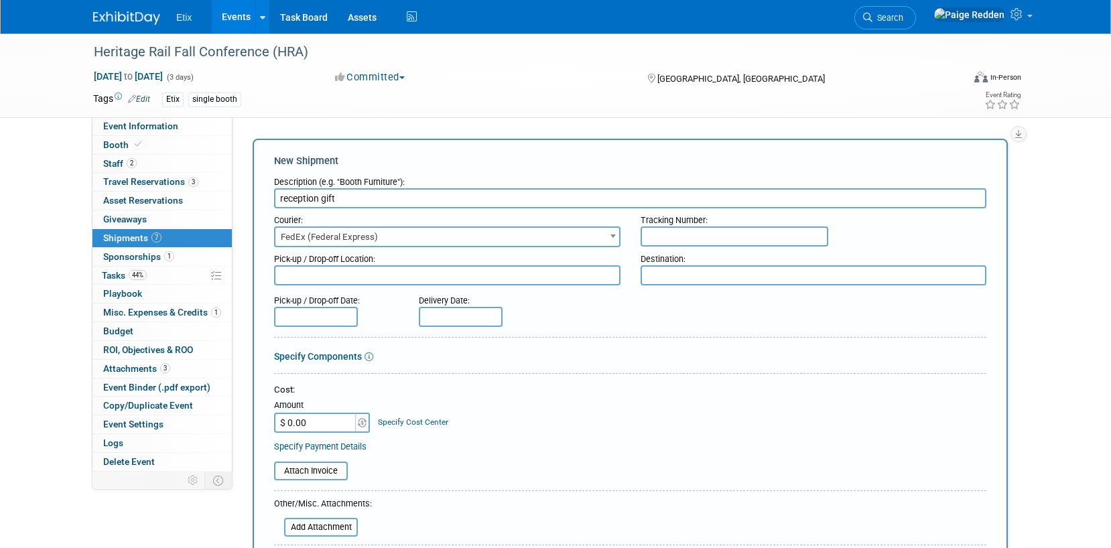
click at [700, 242] on input "text" at bounding box center [735, 237] width 188 height 20
type input "432277193985"
click at [328, 431] on input "$ 0.00" at bounding box center [316, 423] width 84 height 20
type input "$ 181.93"
click at [566, 480] on table "Attach Invoice" at bounding box center [630, 471] width 712 height 19
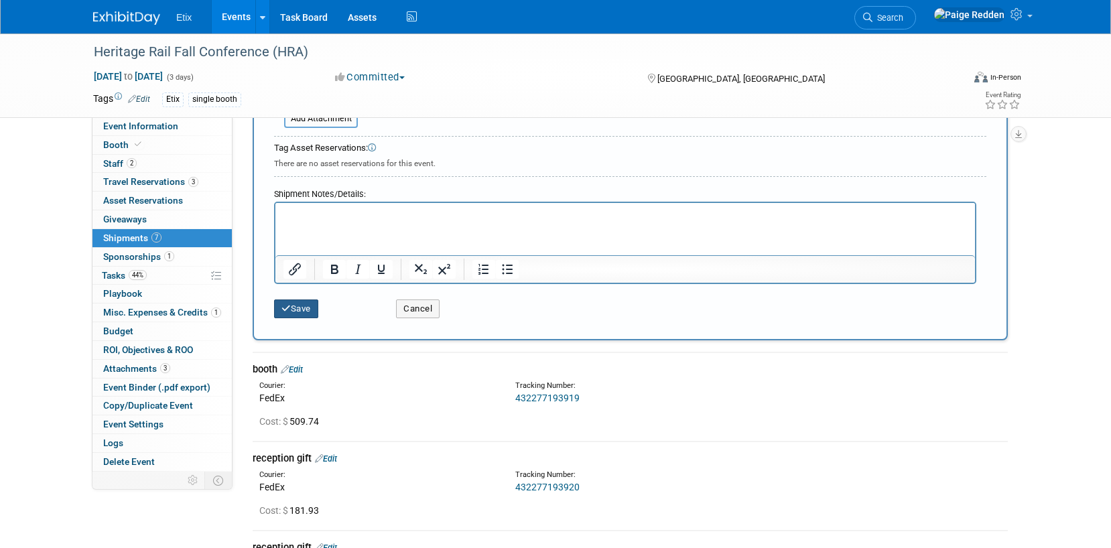
click at [296, 312] on button "Save" at bounding box center [296, 309] width 44 height 19
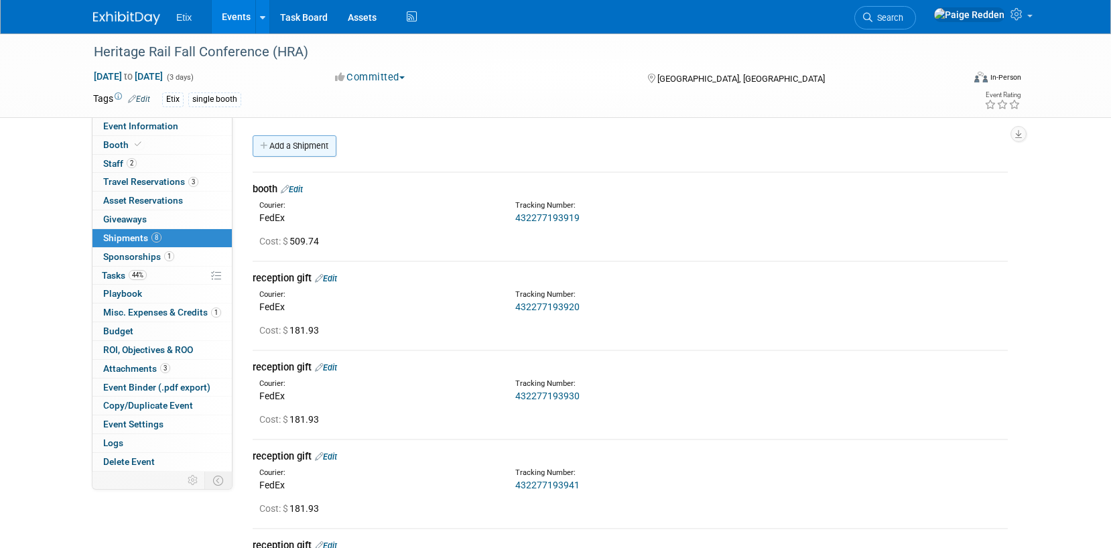
click at [284, 150] on link "Add a Shipment" at bounding box center [295, 145] width 84 height 21
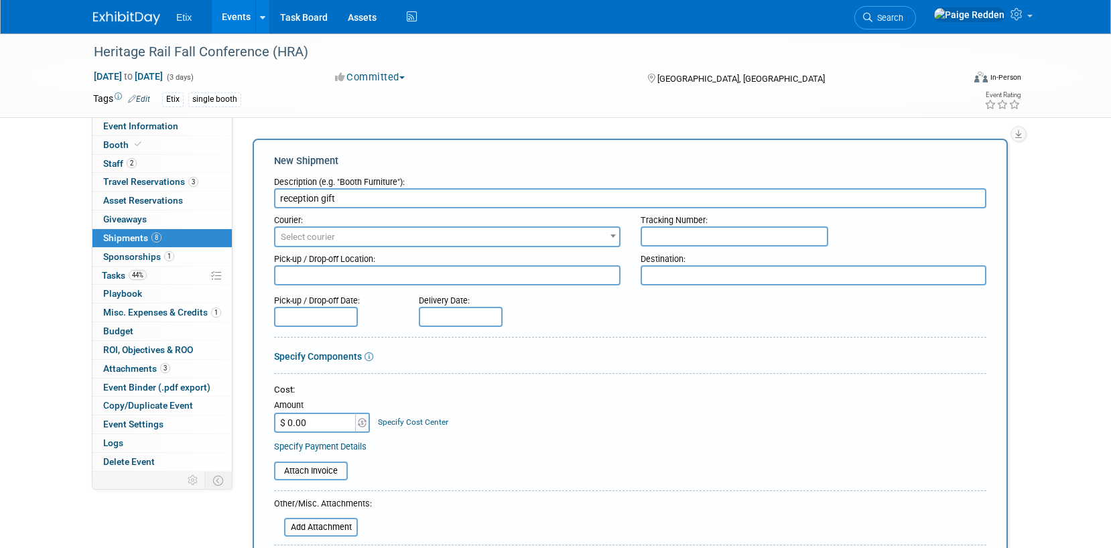
type input "reception gift"
click at [296, 234] on span "Select courier" at bounding box center [308, 237] width 54 height 10
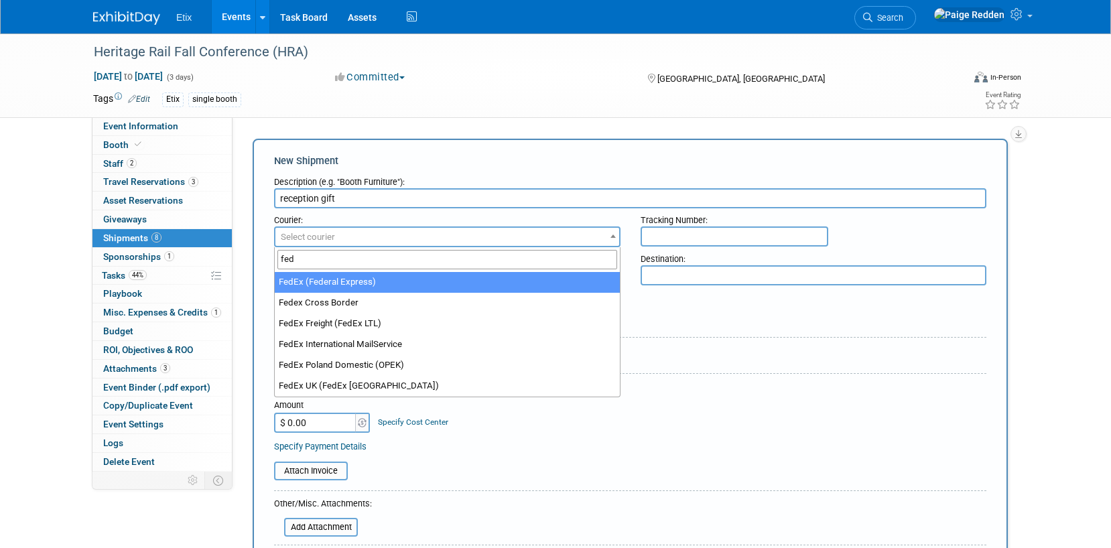
type input "fed"
select select "206"
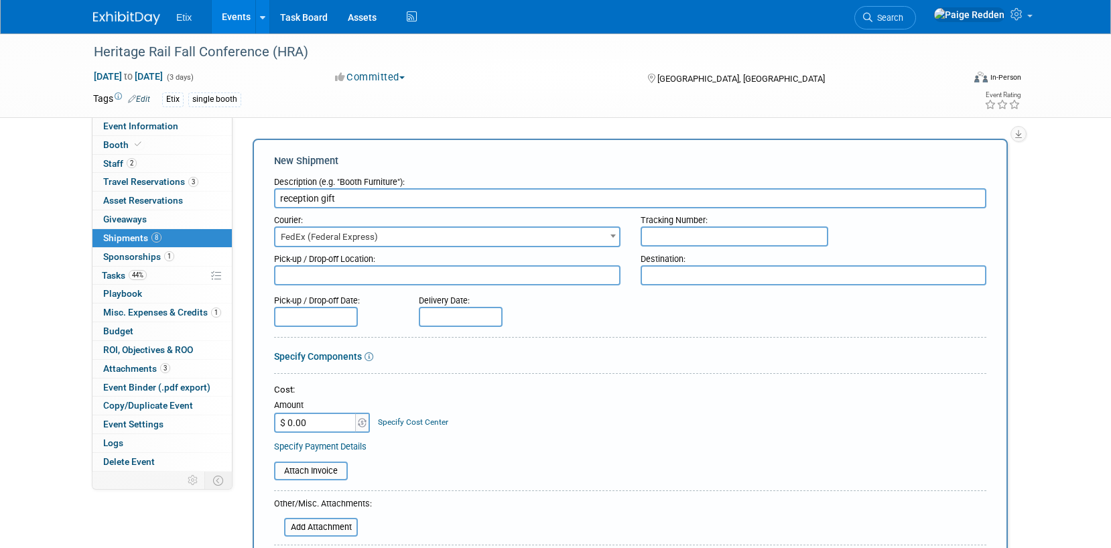
click at [676, 234] on input "text" at bounding box center [735, 237] width 188 height 20
type input "432277193996"
click at [330, 426] on input "$ 0.00" at bounding box center [316, 423] width 84 height 20
type input "$ 181.93"
click at [377, 456] on div "Attach Invoice" at bounding box center [630, 466] width 712 height 28
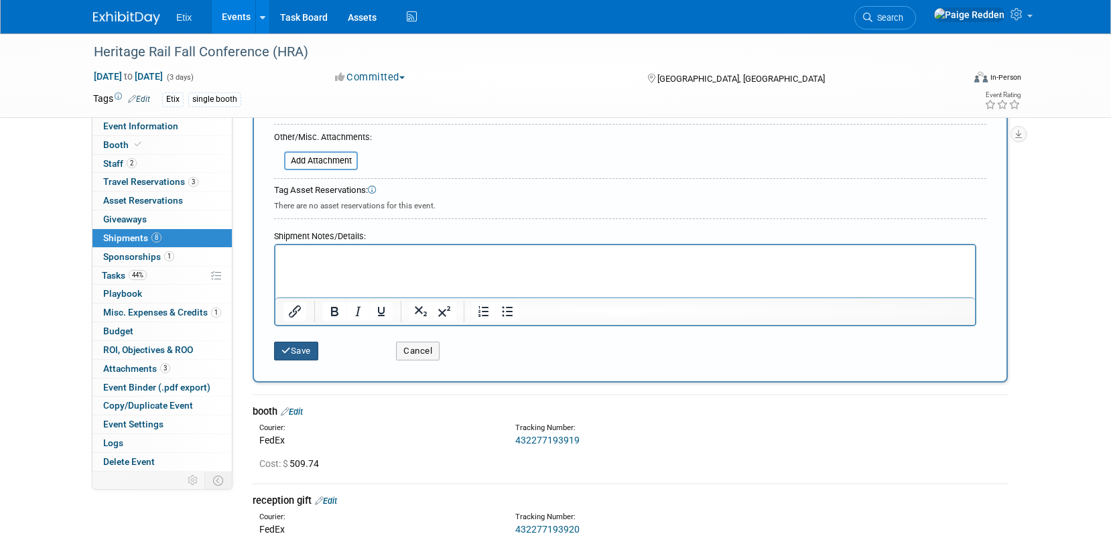
click at [280, 345] on button "Save" at bounding box center [296, 351] width 44 height 19
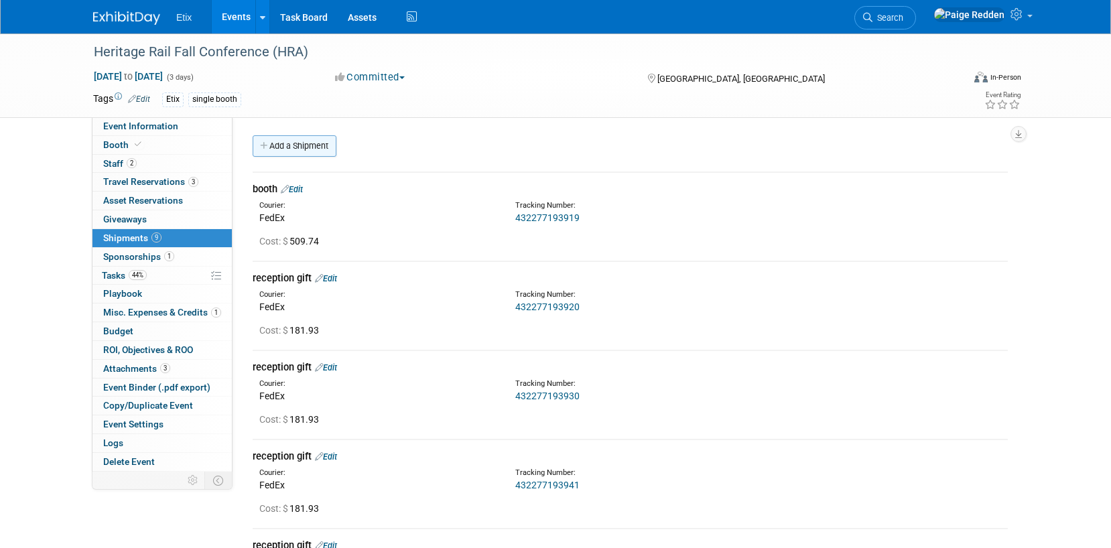
click at [290, 151] on link "Add a Shipment" at bounding box center [295, 145] width 84 height 21
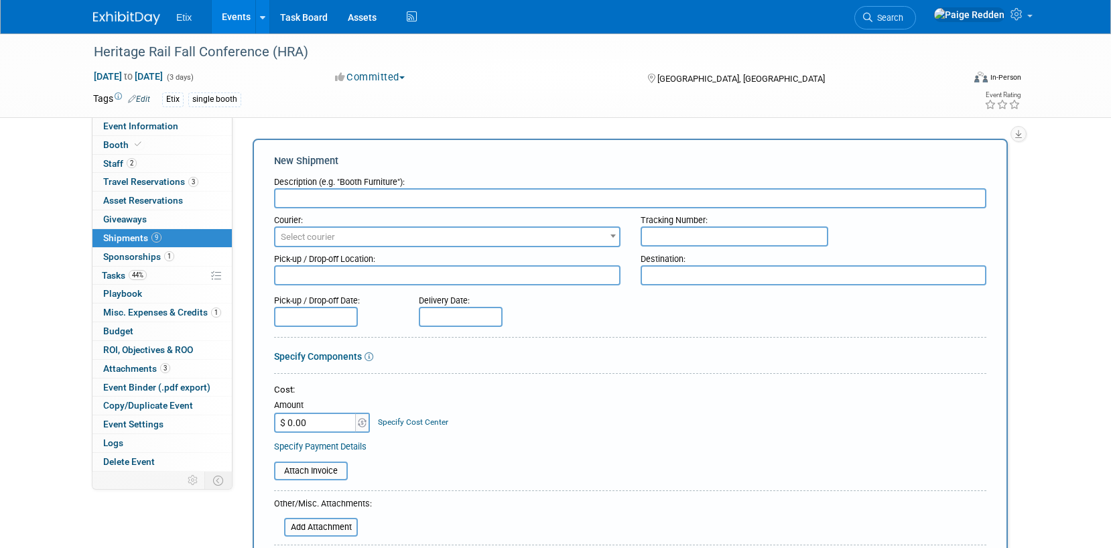
paste input "reception gift"
type input "reception gift"
click at [299, 239] on span "Select courier" at bounding box center [308, 237] width 54 height 10
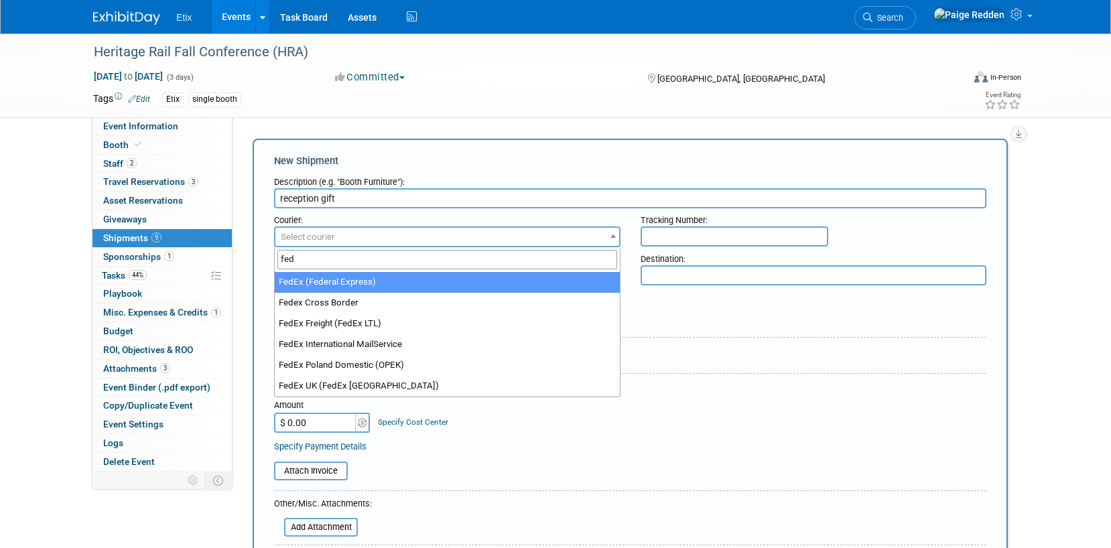
type input "fed"
select select "206"
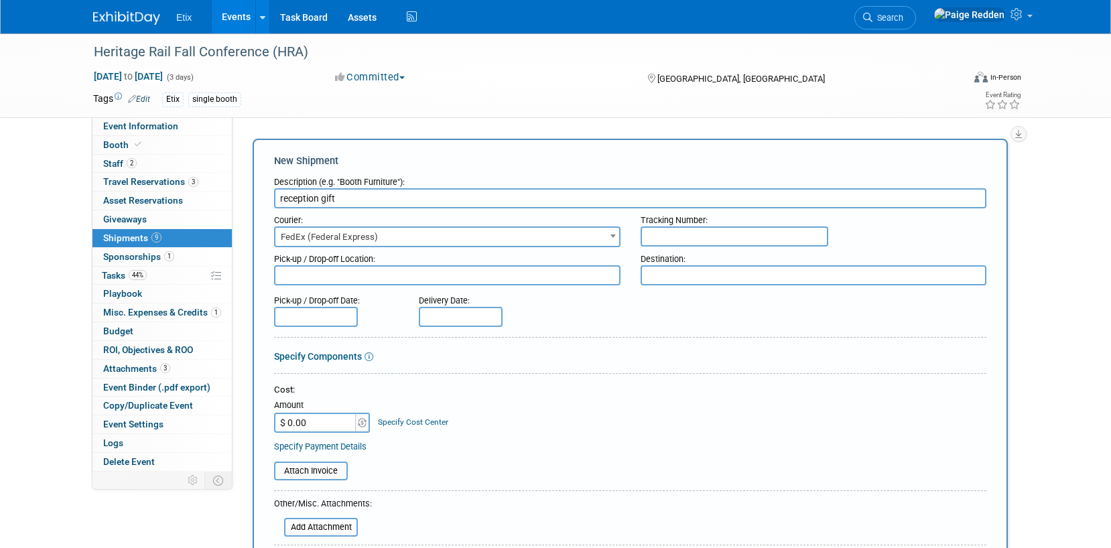
click at [709, 236] on input "text" at bounding box center [735, 237] width 188 height 20
type input "432277194000"
click at [328, 427] on input "$ 0.00" at bounding box center [316, 423] width 84 height 20
type input "$ 181.93"
click at [400, 469] on table "Attach Invoice" at bounding box center [630, 471] width 712 height 19
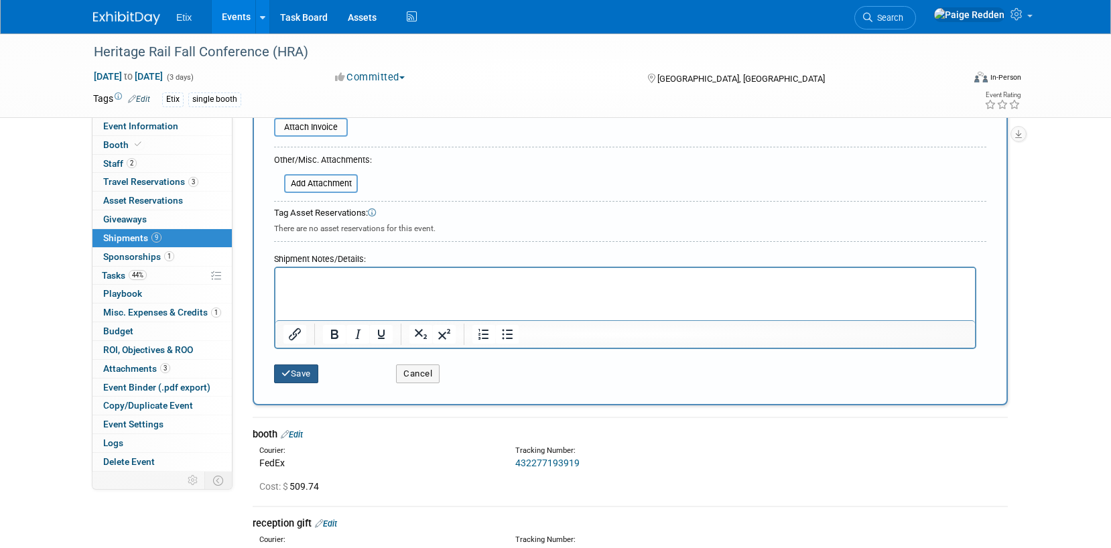
click at [289, 372] on icon "submit" at bounding box center [285, 373] width 9 height 9
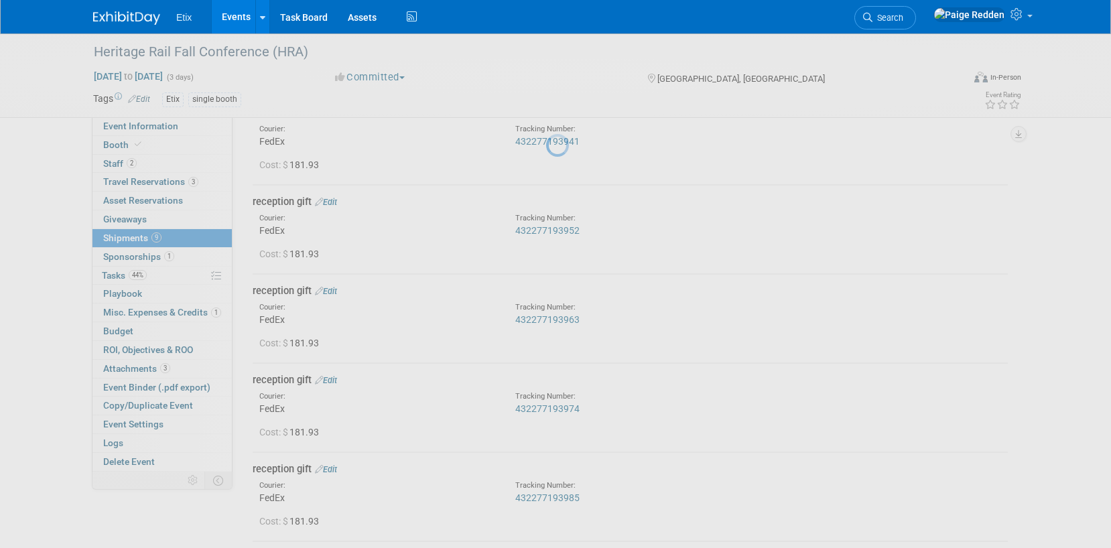
scroll to position [661, 0]
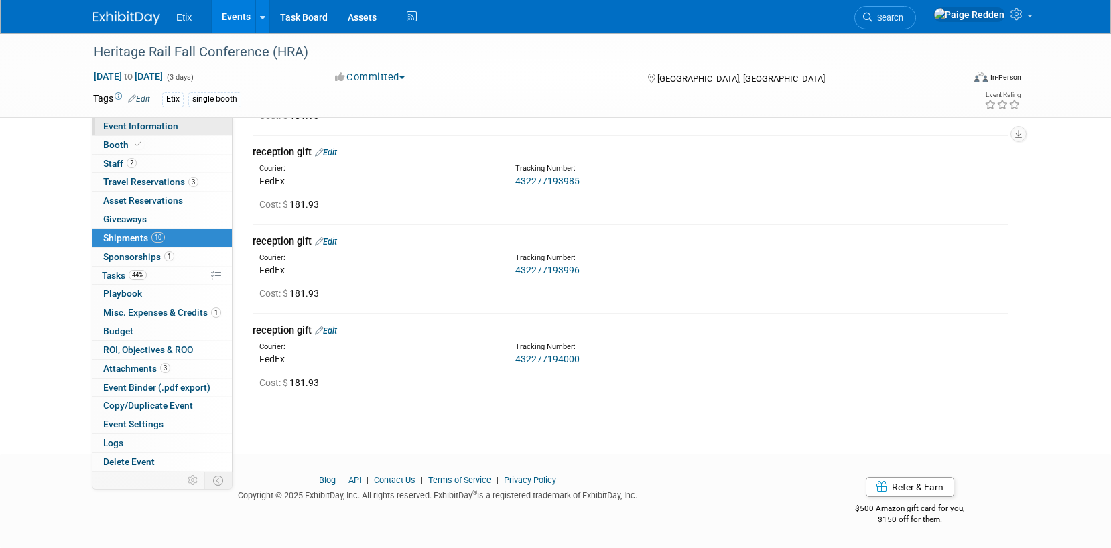
click at [212, 123] on link "Event Information" at bounding box center [161, 126] width 139 height 18
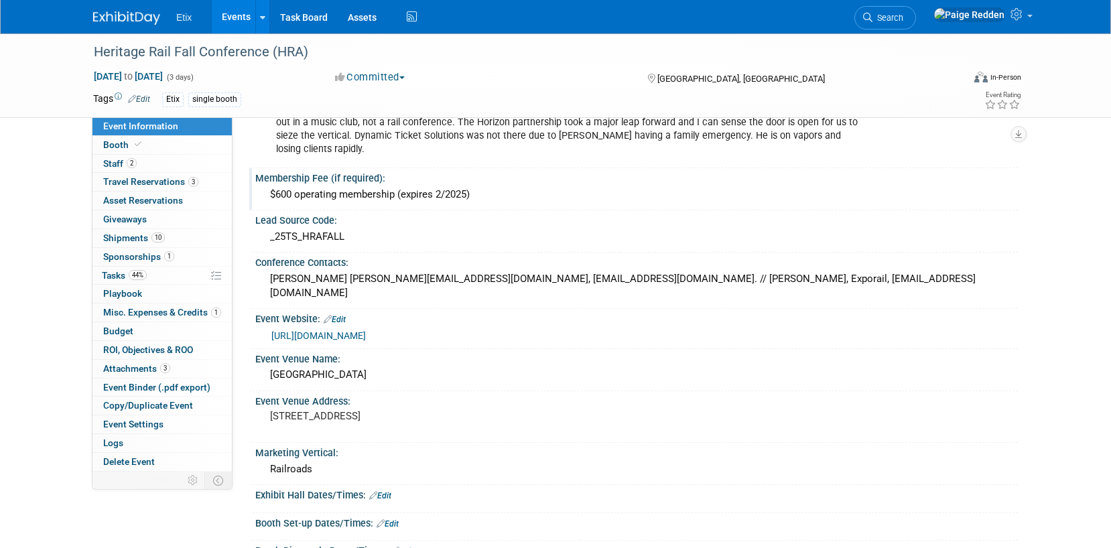
scroll to position [213, 0]
click at [296, 332] on link "[URL][DOMAIN_NAME]" at bounding box center [318, 337] width 94 height 11
click at [144, 166] on link "2 Staff 2" at bounding box center [161, 164] width 139 height 18
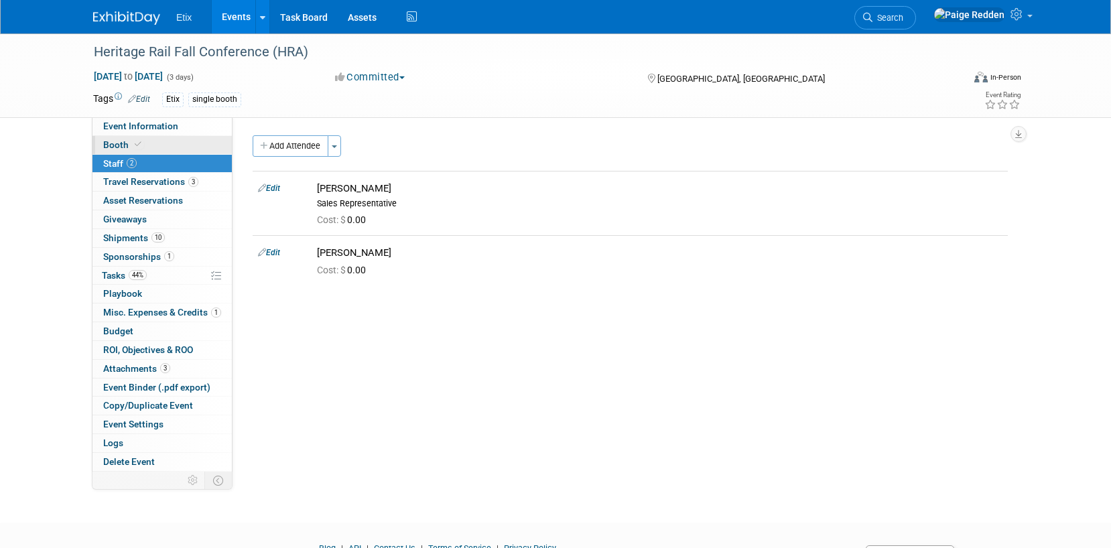
click at [148, 147] on link "Booth" at bounding box center [161, 145] width 139 height 18
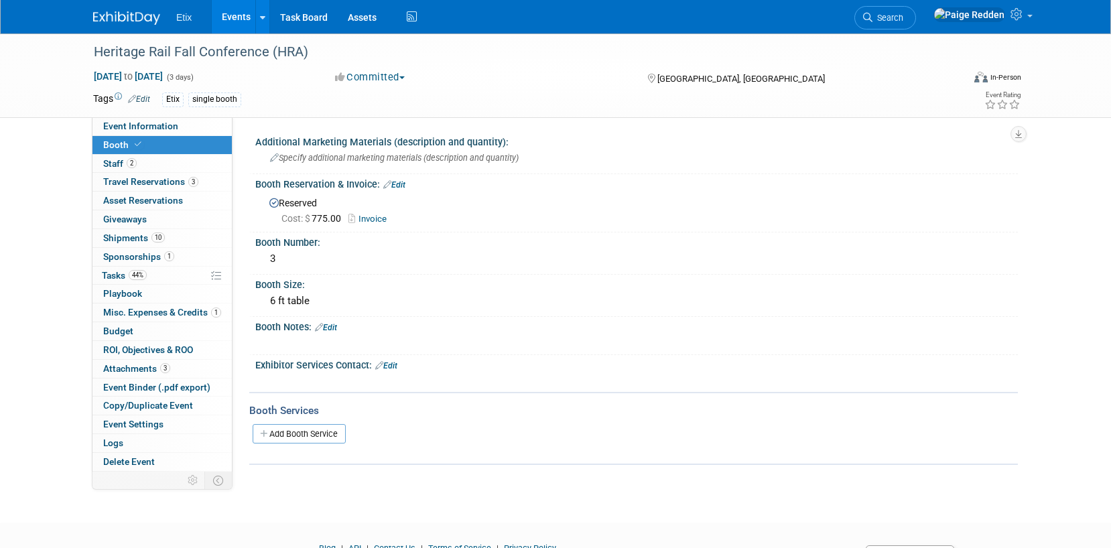
click at [372, 216] on link "Invoice" at bounding box center [370, 219] width 45 height 10
click at [155, 125] on span "Event Information" at bounding box center [140, 126] width 75 height 11
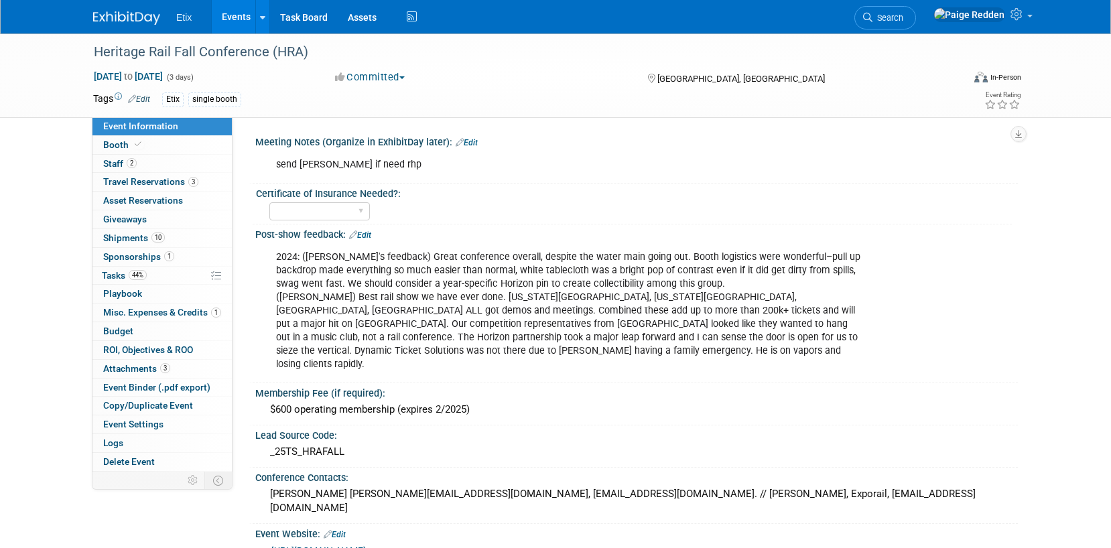
click at [288, 546] on link "[URL][DOMAIN_NAME]" at bounding box center [318, 551] width 94 height 11
click at [309, 546] on link "[URL][DOMAIN_NAME]" at bounding box center [318, 551] width 94 height 11
click at [151, 155] on link "2 Staff 2" at bounding box center [161, 164] width 139 height 18
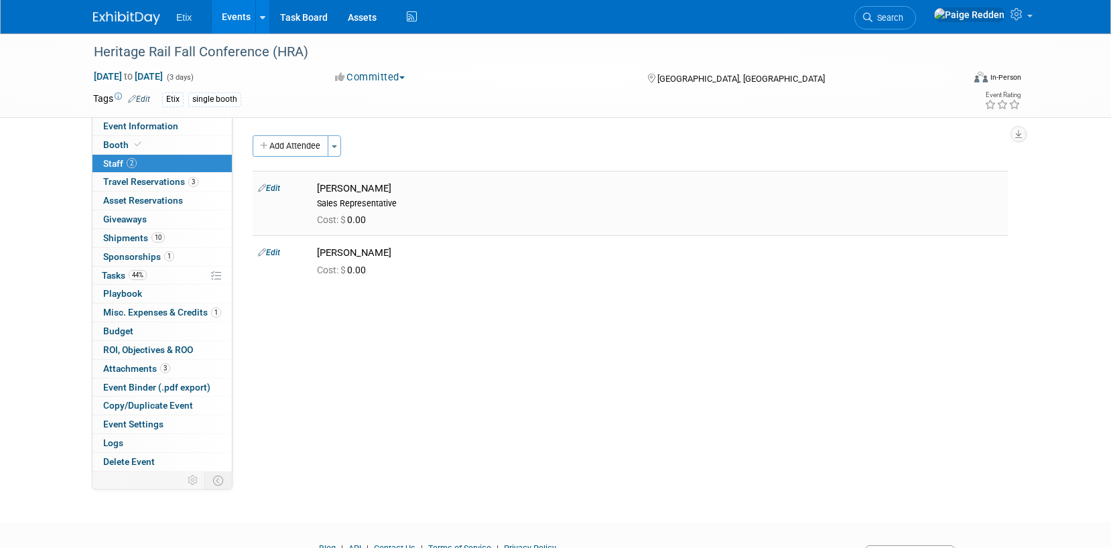
click at [273, 188] on link "Edit" at bounding box center [269, 188] width 22 height 9
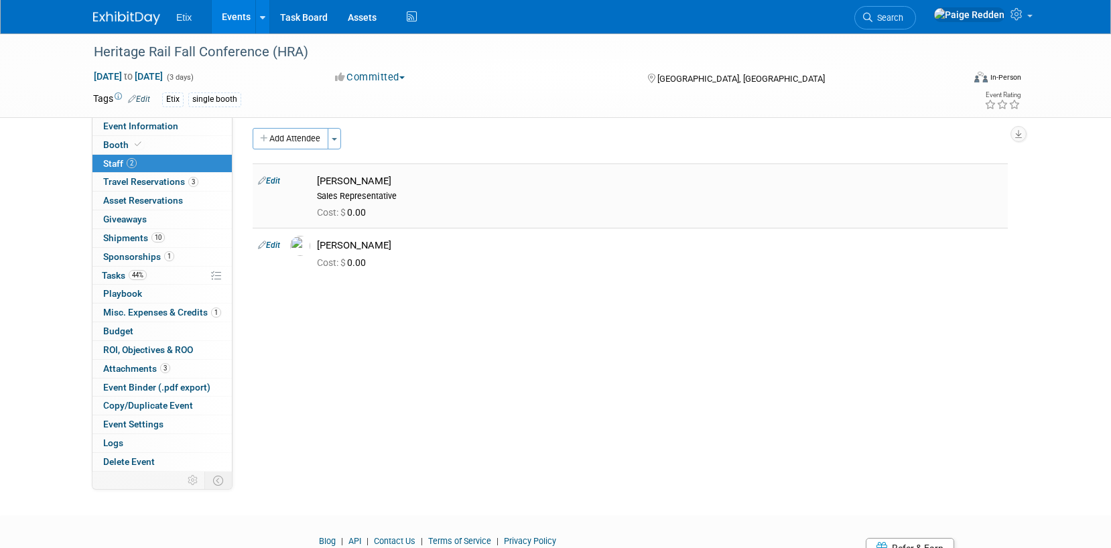
select select "12fcdcba-f8de-47fe-a7e1-393fac71e8df"
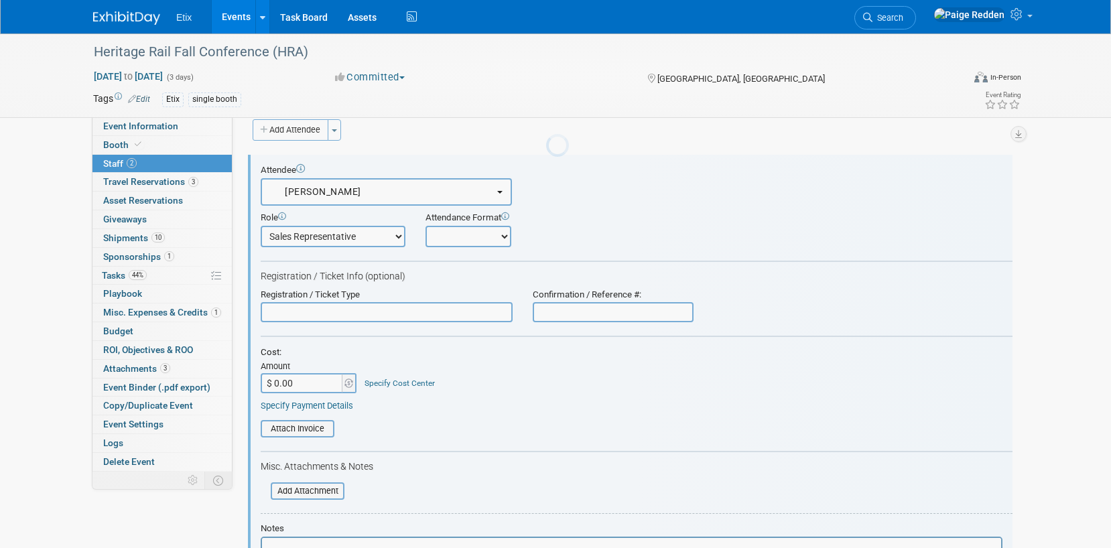
scroll to position [19, 0]
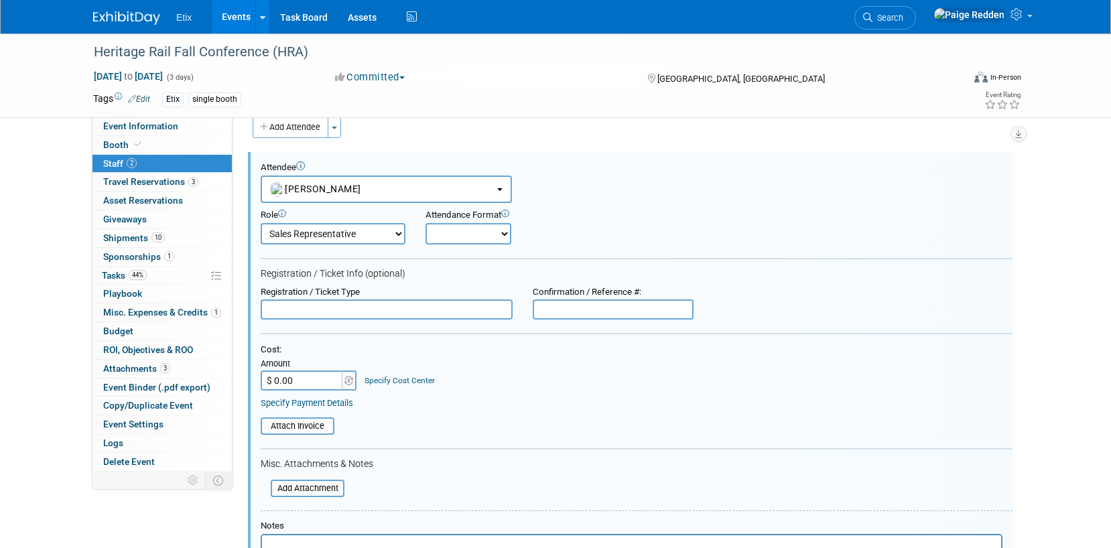
click at [309, 383] on input "$ 0.00" at bounding box center [303, 381] width 84 height 20
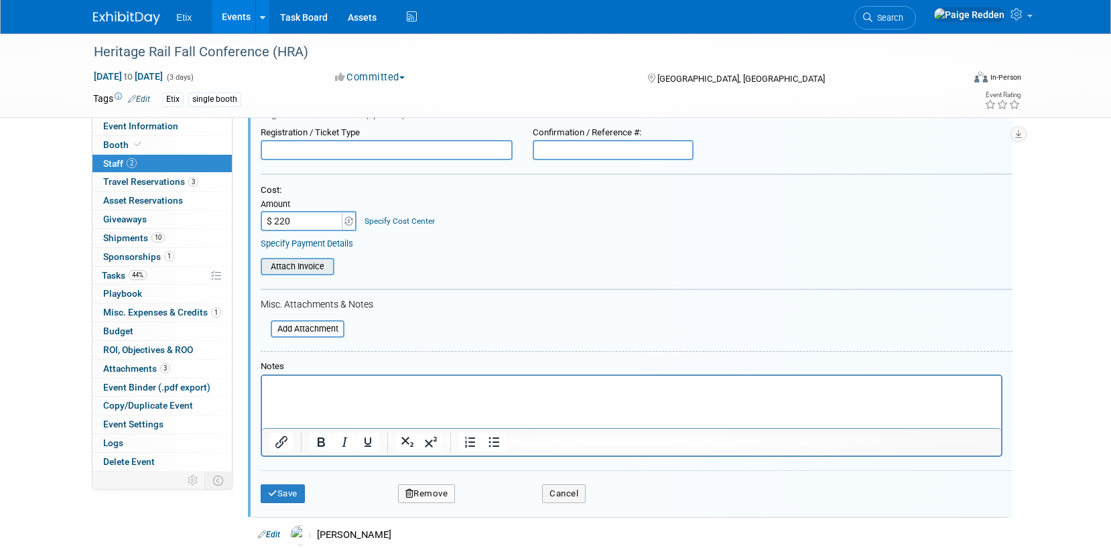
scroll to position [181, 0]
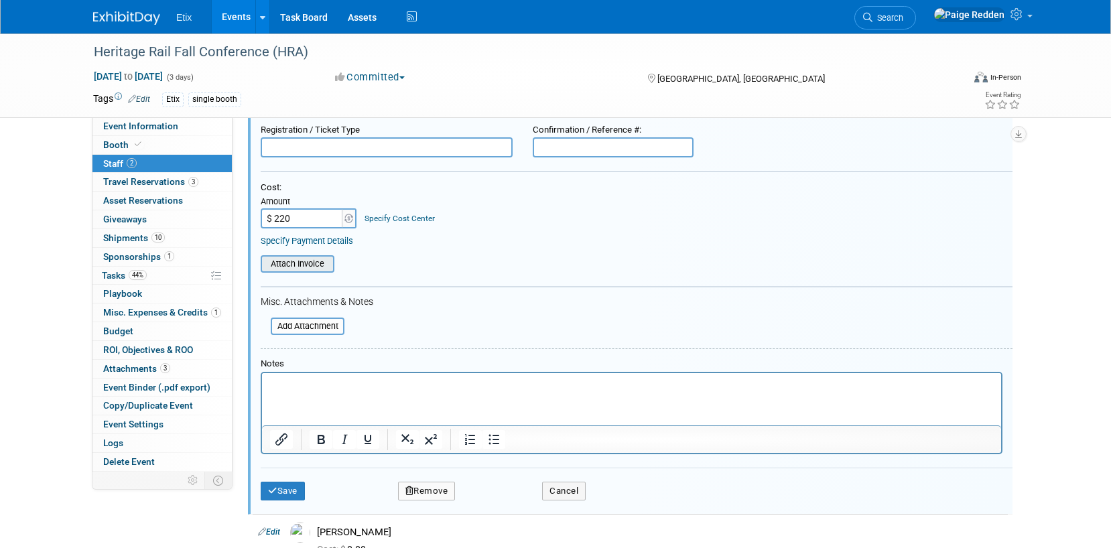
type input "$ 220.00"
click at [298, 263] on input "file" at bounding box center [254, 264] width 160 height 15
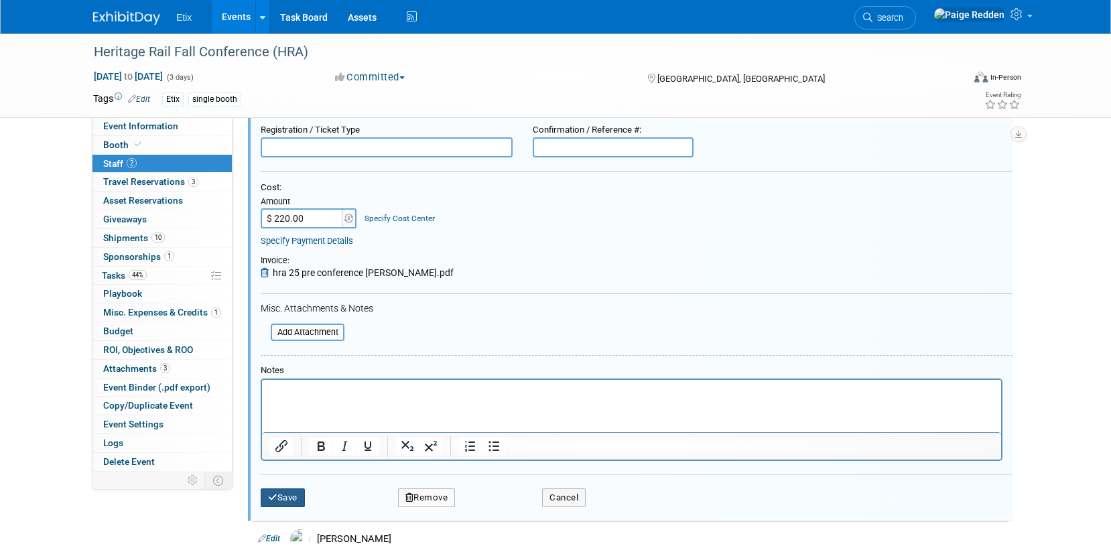
click at [275, 500] on icon "submit" at bounding box center [272, 497] width 9 height 9
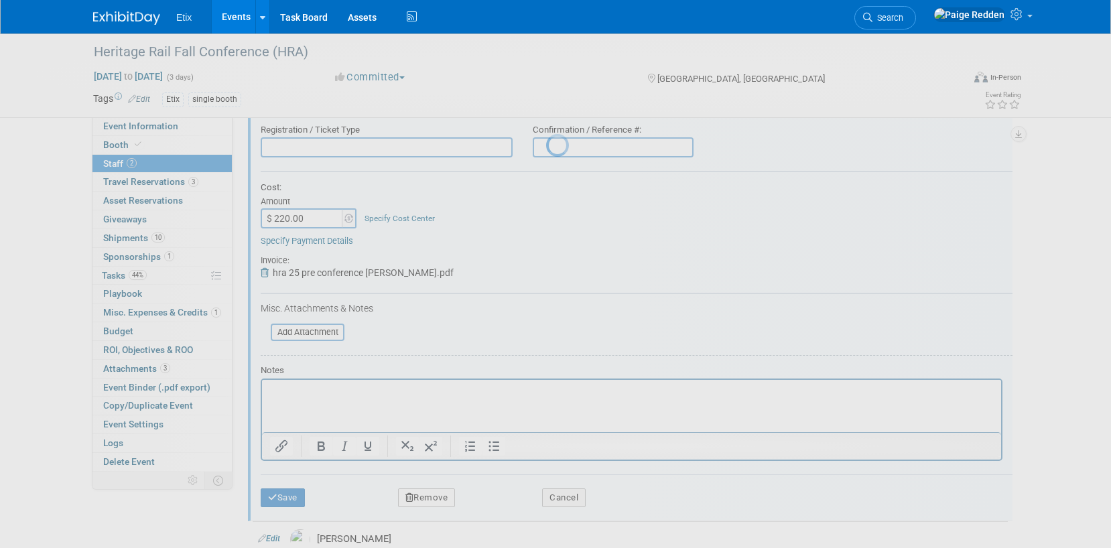
scroll to position [68, 0]
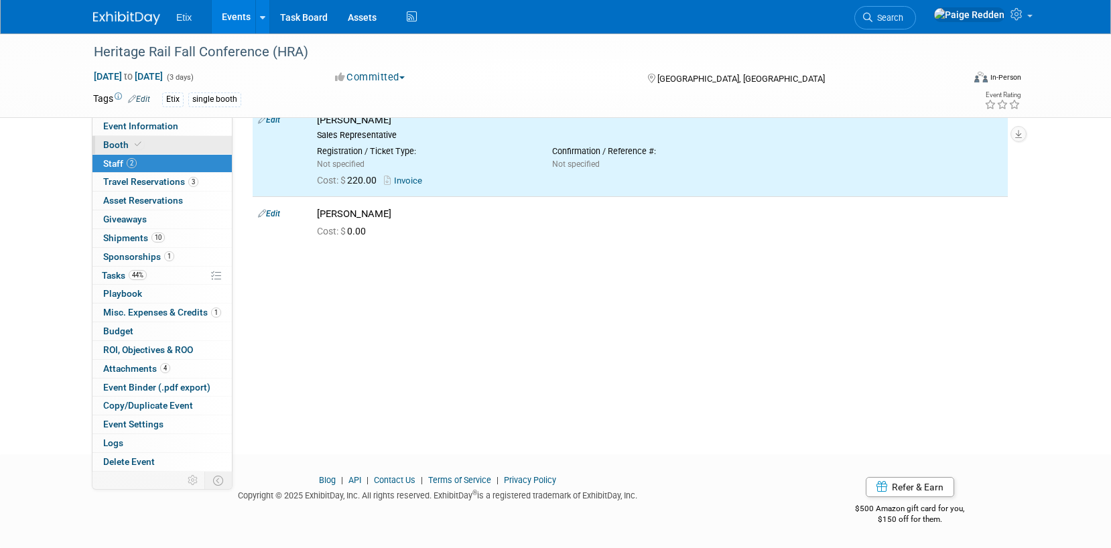
click at [132, 137] on link "Booth" at bounding box center [161, 145] width 139 height 18
